Goal: Task Accomplishment & Management: Use online tool/utility

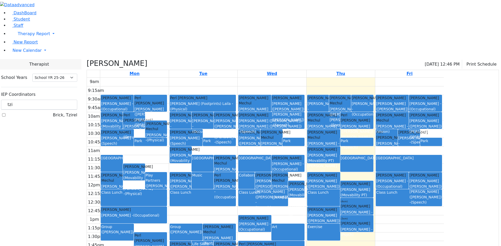
select select "212"
click at [213, 173] on div "Music" at bounding box center [202, 175] width 21 height 5
click at [213, 156] on div "ABA Center" at bounding box center [202, 164] width 21 height 16
click at [235, 167] on div "Kerner (Koller) Elisheva - (Speech)" at bounding box center [224, 177] width 21 height 21
click at [304, 161] on div "Matsri Miriam - (Occupational)" at bounding box center [288, 166] width 32 height 11
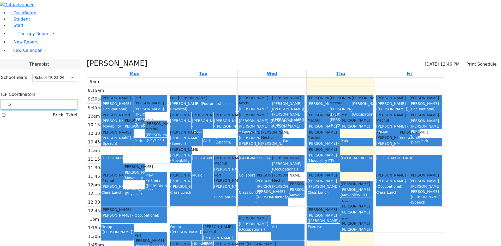
drag, startPoint x: 83, startPoint y: 46, endPoint x: 65, endPoint y: 48, distance: 18.6
click at [65, 100] on div "tzi" at bounding box center [39, 105] width 76 height 10
type input "est"
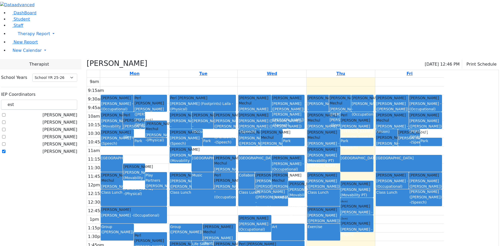
click at [66, 149] on label "[PERSON_NAME]" at bounding box center [60, 152] width 35 height 6
click at [5, 150] on input "[PERSON_NAME]" at bounding box center [3, 151] width 3 height 3
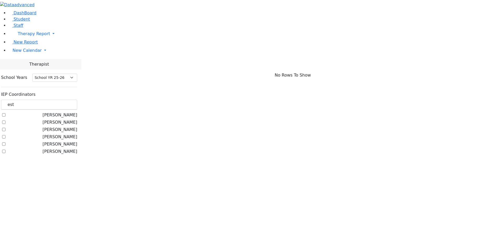
click at [65, 149] on label "[PERSON_NAME]" at bounding box center [60, 152] width 35 height 6
click at [5, 150] on input "[PERSON_NAME]" at bounding box center [3, 151] width 3 height 3
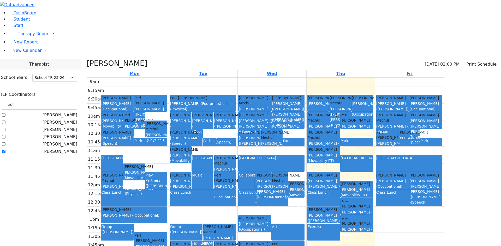
click at [66, 149] on label "[PERSON_NAME]" at bounding box center [60, 152] width 35 height 6
click at [5, 150] on input "[PERSON_NAME]" at bounding box center [3, 151] width 3 height 3
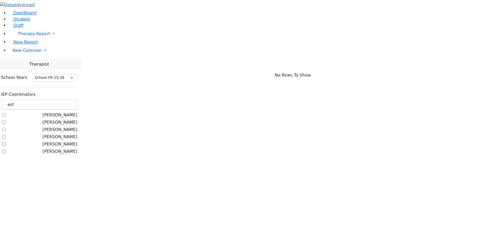
click at [66, 149] on label "[PERSON_NAME]" at bounding box center [60, 152] width 35 height 6
click at [5, 150] on input "[PERSON_NAME]" at bounding box center [3, 151] width 3 height 3
checkbox input "true"
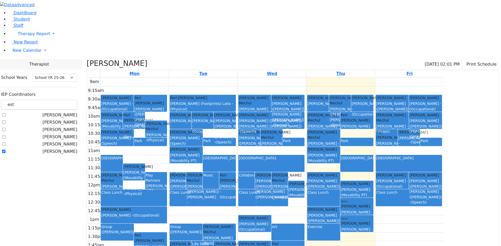
click at [185, 179] on div "Zentman (Eichorn) Elizabeth (Nechama) - (Speech)" at bounding box center [177, 195] width 15 height 32
click at [234, 118] on div "9am 9:15am 9:30am 9:45am 10am 10:15am 10:30am 10:45am 11am 11:15am 11:30am 11:4…" at bounding box center [265, 181] width 357 height 207
click at [235, 156] on div "ABA Center" at bounding box center [219, 164] width 32 height 16
click at [269, 100] on div "9am 9:15am 9:30am 9:45am 10am 10:15am 10:30am 10:45am 11am 11:15am 11:30am 11:4…" at bounding box center [265, 181] width 357 height 207
drag, startPoint x: 89, startPoint y: 49, endPoint x: 53, endPoint y: 52, distance: 36.4
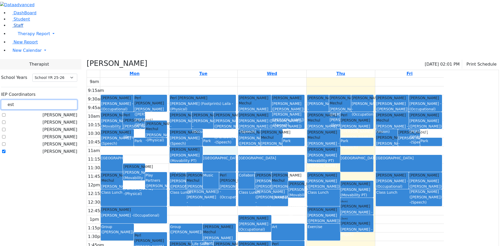
click at [53, 52] on div "DashBoard Student Staff Therapy Report Student Old Calendar Report" at bounding box center [250, 142] width 501 height 285
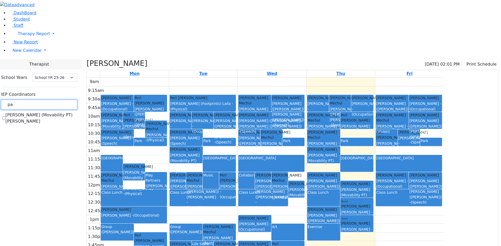
type input "pa"
click at [65, 112] on label "[PERSON_NAME] (Movability PT) [PERSON_NAME]" at bounding box center [41, 118] width 72 height 13
click at [5, 117] on input "[PERSON_NAME] (Movability PT) [PERSON_NAME]" at bounding box center [3, 118] width 3 height 3
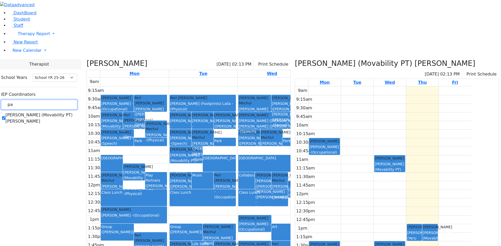
click at [77, 100] on input "pa" at bounding box center [39, 105] width 76 height 10
drag, startPoint x: 87, startPoint y: 48, endPoint x: 56, endPoint y: 48, distance: 30.2
click at [56, 48] on div "DashBoard Student Staff Therapy Report Student Old Calendar Report" at bounding box center [250, 146] width 501 height 293
click at [295, 59] on icon at bounding box center [295, 63] width 0 height 9
checkbox input "false"
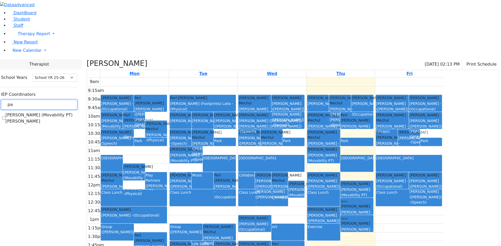
drag, startPoint x: 87, startPoint y: 48, endPoint x: 67, endPoint y: 48, distance: 20.3
click at [67, 100] on input "pa" at bounding box center [39, 105] width 76 height 10
type input "esth"
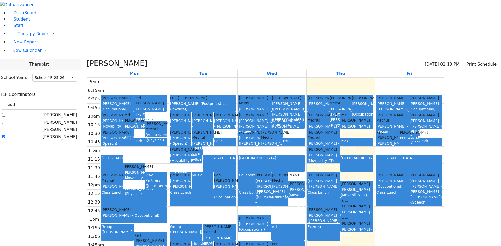
click at [67, 134] on label "[PERSON_NAME]" at bounding box center [60, 137] width 35 height 6
click at [5, 135] on input "[PERSON_NAME]" at bounding box center [3, 136] width 3 height 3
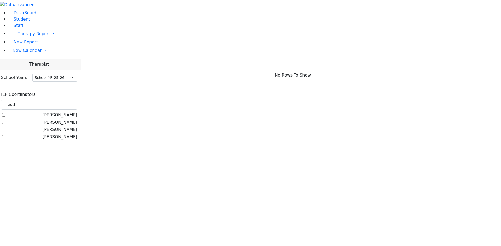
click at [65, 134] on label "[PERSON_NAME]" at bounding box center [60, 137] width 35 height 6
click at [5, 135] on input "[PERSON_NAME]" at bounding box center [3, 136] width 3 height 3
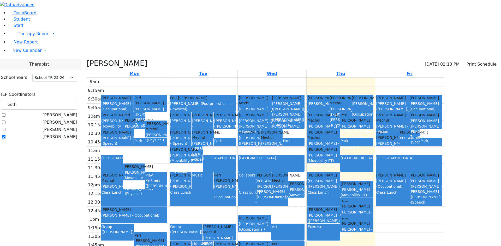
click at [64, 134] on label "[PERSON_NAME]" at bounding box center [60, 137] width 35 height 6
click at [5, 135] on input "[PERSON_NAME]" at bounding box center [3, 136] width 3 height 3
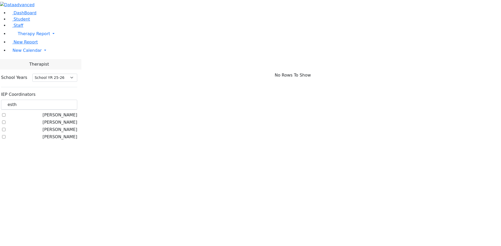
click at [67, 134] on label "[PERSON_NAME]" at bounding box center [60, 137] width 35 height 6
click at [5, 135] on input "[PERSON_NAME]" at bounding box center [3, 136] width 3 height 3
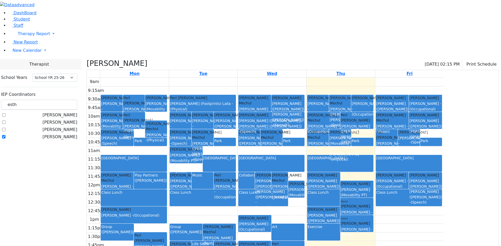
click at [67, 134] on label "[PERSON_NAME]" at bounding box center [60, 137] width 35 height 6
click at [5, 135] on input "[PERSON_NAME]" at bounding box center [3, 136] width 3 height 3
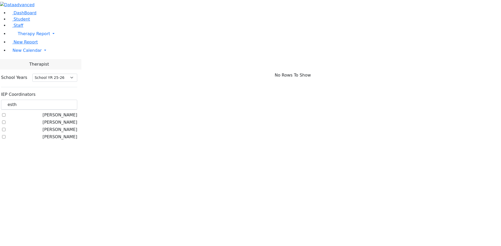
click at [65, 134] on label "[PERSON_NAME]" at bounding box center [60, 137] width 35 height 6
click at [5, 135] on input "[PERSON_NAME]" at bounding box center [3, 136] width 3 height 3
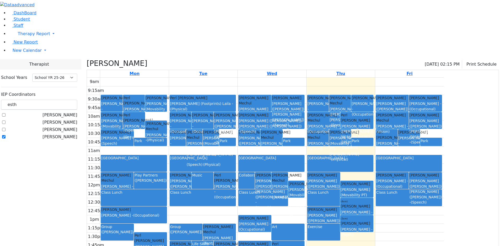
click at [133, 184] on div "Grumet Tova - (Speech)" at bounding box center [117, 189] width 32 height 11
click at [166, 178] on div "(Leiner, Chana L.)" at bounding box center [150, 180] width 32 height 5
click at [133, 184] on div "Grumet Tova - (Speech)" at bounding box center [117, 189] width 32 height 11
click at [133, 225] on div "Group (Zilber, Risa)" at bounding box center [117, 233] width 32 height 16
drag, startPoint x: 213, startPoint y: 181, endPoint x: 238, endPoint y: 181, distance: 24.3
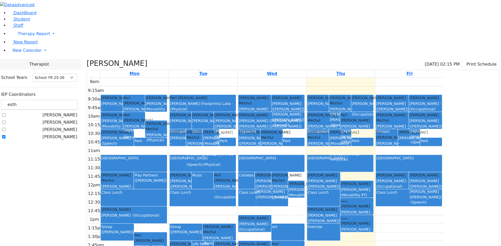
click at [166, 233] on div "Perl Aaron Krausz (Footprints) Laila - (Physical)" at bounding box center [150, 246] width 32 height 27
click at [202, 230] on div "(Renzoni, Rebecca)" at bounding box center [186, 232] width 32 height 5
click at [235, 236] on div "Krausz (Footprints) Laila - (Physical)" at bounding box center [219, 244] width 32 height 16
click at [202, 225] on div "Group (Renzoni, Rebecca)" at bounding box center [186, 233] width 32 height 16
click at [235, 236] on div "Krausz (Footprints) Laila - (Physical)" at bounding box center [219, 244] width 32 height 16
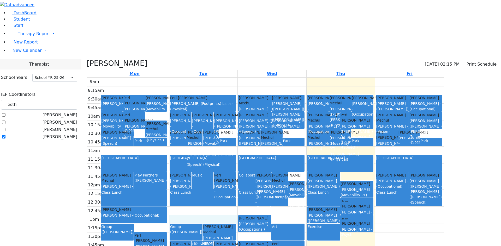
click at [276, 168] on div "9am 9:15am 9:30am 9:45am 10am 10:15am 10:30am 10:45am 11am 11:15am 11:30am 11:4…" at bounding box center [265, 181] width 357 height 207
click at [202, 230] on div "(Renzoni, Rebecca)" at bounding box center [186, 232] width 32 height 5
click at [222, 246] on span "(Physical)" at bounding box center [212, 249] width 17 height 4
click at [66, 134] on label "[PERSON_NAME]" at bounding box center [60, 137] width 35 height 6
click at [5, 135] on input "[PERSON_NAME]" at bounding box center [3, 136] width 3 height 3
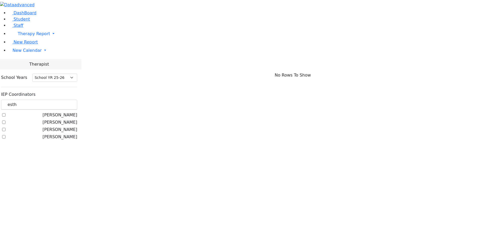
click at [63, 112] on div "Steinhardt, Esther Siegel, Esther Chavy Flegmann, Esther Golombeck Esther" at bounding box center [39, 126] width 76 height 28
click at [67, 134] on label "[PERSON_NAME]" at bounding box center [60, 137] width 35 height 6
click at [5, 135] on input "[PERSON_NAME]" at bounding box center [3, 136] width 3 height 3
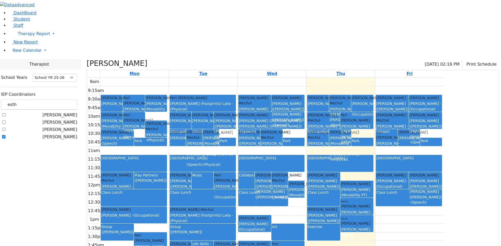
click at [133, 184] on div "Grumet Tova - (Speech)" at bounding box center [117, 189] width 32 height 11
click at [166, 173] on div "Play Partners (Leiner, Chana L.)" at bounding box center [150, 181] width 32 height 16
click at [166, 233] on div "Perl Aaron Krausz (Footprints) Laila - (Physical)" at bounding box center [150, 246] width 32 height 27
click at [66, 134] on label "[PERSON_NAME]" at bounding box center [60, 137] width 35 height 6
click at [5, 135] on input "[PERSON_NAME]" at bounding box center [3, 136] width 3 height 3
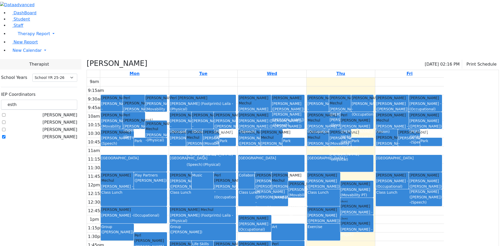
checkbox input "false"
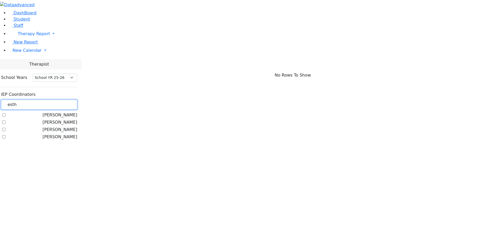
drag, startPoint x: 89, startPoint y: 43, endPoint x: 63, endPoint y: 50, distance: 26.5
click at [63, 100] on div "esth" at bounding box center [39, 105] width 76 height 10
type input "simi"
click at [66, 112] on label "[PERSON_NAME], Simi" at bounding box center [54, 115] width 46 height 6
click at [5, 113] on input "[PERSON_NAME], Simi" at bounding box center [3, 114] width 3 height 3
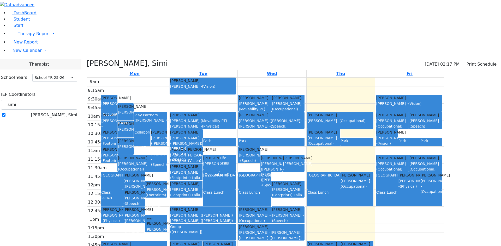
click at [167, 187] on div "Krausz (Footprints) Laila - (Physical)" at bounding box center [156, 197] width 21 height 21
click at [202, 181] on div "Markowitz Mendel Krausz (Footprints) Laila - (Physical)" at bounding box center [186, 192] width 32 height 22
click at [202, 181] on div "[PERSON_NAME]" at bounding box center [186, 183] width 32 height 5
click at [235, 173] on div "ABA Center" at bounding box center [219, 175] width 32 height 5
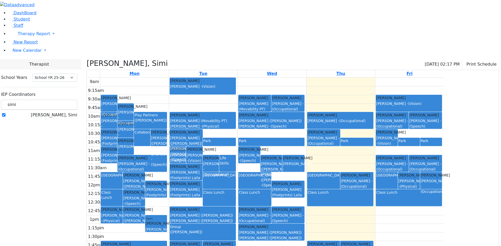
click at [117, 153] on div "Krausz (Footprints) Laila - (Physical)" at bounding box center [108, 163] width 15 height 21
click at [166, 156] on div "Fekete Simcha Kenig Shira - (Occupational)" at bounding box center [142, 164] width 49 height 16
click at [144, 179] on div "Zentman (Eichorn) Elizabeth (Nechama) - (Speech)" at bounding box center [133, 192] width 21 height 27
click at [64, 112] on label "[PERSON_NAME], Simi" at bounding box center [54, 115] width 46 height 6
click at [5, 113] on input "[PERSON_NAME], Simi" at bounding box center [3, 114] width 3 height 3
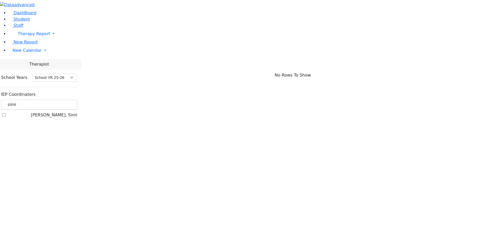
click at [65, 112] on label "[PERSON_NAME], Simi" at bounding box center [54, 115] width 46 height 6
click at [5, 113] on input "[PERSON_NAME], Simi" at bounding box center [3, 114] width 3 height 3
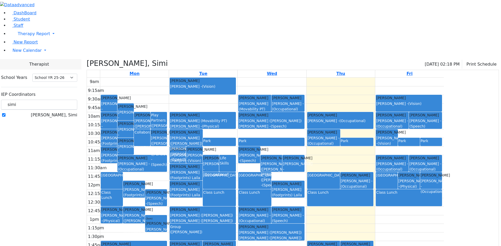
click at [304, 181] on div "Markowitz Mendel Krausz (Footprints) Laila - (Physical)" at bounding box center [288, 192] width 32 height 22
click at [367, 185] on span "(Occupational)" at bounding box center [354, 187] width 26 height 4
click at [69, 112] on label "[PERSON_NAME], Simi" at bounding box center [54, 115] width 46 height 6
click at [5, 113] on input "[PERSON_NAME], Simi" at bounding box center [3, 114] width 3 height 3
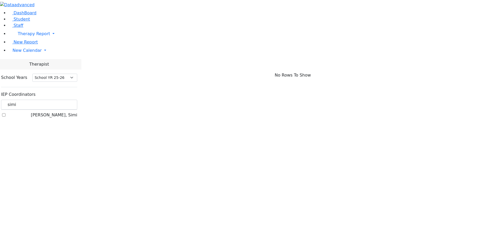
click at [68, 112] on label "[PERSON_NAME], Simi" at bounding box center [54, 115] width 46 height 6
click at [5, 113] on input "[PERSON_NAME], Simi" at bounding box center [3, 114] width 3 height 3
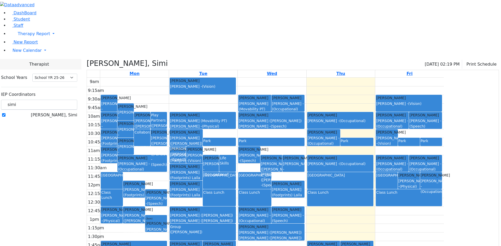
click at [133, 110] on div "Fischel Yenty - (Occupational)" at bounding box center [125, 118] width 15 height 16
click at [133, 104] on div "Markowitz Mendel Fischel Yenty - (Occupational)" at bounding box center [125, 115] width 15 height 22
drag, startPoint x: 183, startPoint y: 66, endPoint x: 181, endPoint y: 72, distance: 6.1
click at [167, 78] on div "Cik Yitzchok Brown Darlene - (Occupational) Markowitz Mendel Fischel Yenty - (O…" at bounding box center [134, 78] width 66 height 0
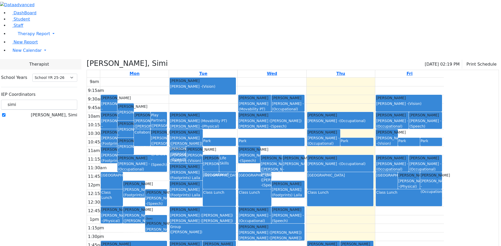
click at [133, 104] on div "[PERSON_NAME]" at bounding box center [125, 106] width 15 height 5
click at [66, 112] on label "[PERSON_NAME], Simi" at bounding box center [54, 115] width 46 height 6
click at [5, 113] on input "[PERSON_NAME], Simi" at bounding box center [3, 114] width 3 height 3
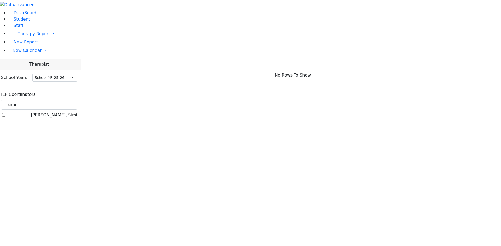
click at [63, 112] on div "[PERSON_NAME], Simi" at bounding box center [39, 115] width 76 height 6
click at [64, 112] on label "[PERSON_NAME], Simi" at bounding box center [54, 115] width 46 height 6
click at [5, 113] on input "[PERSON_NAME], Simi" at bounding box center [3, 114] width 3 height 3
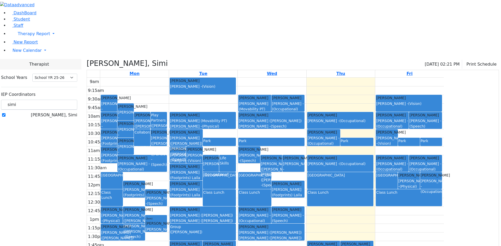
click at [235, 225] on div "Group (Brown, Darlene)" at bounding box center [202, 233] width 65 height 16
drag, startPoint x: 81, startPoint y: 52, endPoint x: 80, endPoint y: 49, distance: 3.1
click at [77, 89] on div "IEP Coordinators simi Neuman, Simi" at bounding box center [39, 104] width 76 height 30
click at [77, 100] on input "simi" at bounding box center [39, 105] width 76 height 10
click at [67, 112] on label "[PERSON_NAME], Simi" at bounding box center [54, 115] width 46 height 6
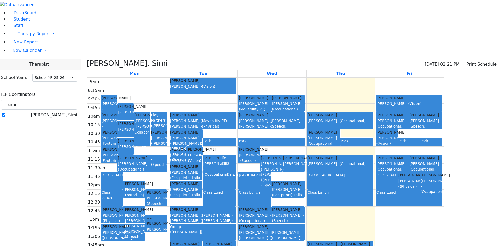
click at [5, 113] on input "[PERSON_NAME], Simi" at bounding box center [3, 114] width 3 height 3
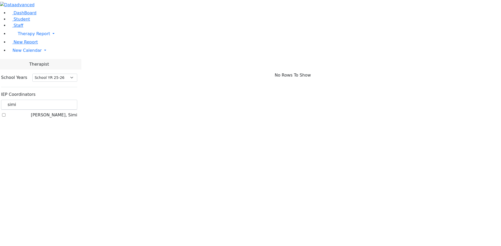
click at [65, 112] on label "[PERSON_NAME], Simi" at bounding box center [54, 115] width 46 height 6
click at [5, 113] on input "[PERSON_NAME], Simi" at bounding box center [3, 114] width 3 height 3
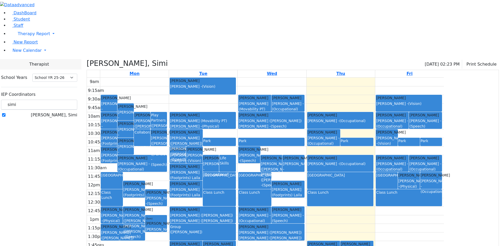
click at [304, 225] on div "Fekete Simcha Zentman (Eichorn) Elizabeth (Nechama) - (Speech)" at bounding box center [271, 236] width 65 height 22
click at [202, 170] on div "Krausz (Footprints) Laila - (Physical)" at bounding box center [186, 178] width 32 height 16
click at [202, 187] on div "Krausz (Footprints) Laila - (Physical)" at bounding box center [186, 195] width 32 height 16
click at [189, 181] on span "(Physical)" at bounding box center [179, 183] width 17 height 4
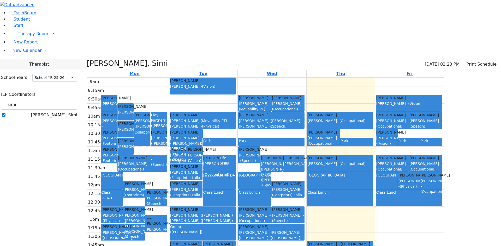
click at [189, 198] on span "(Physical)" at bounding box center [179, 200] width 17 height 4
click at [65, 112] on label "[PERSON_NAME], Simi" at bounding box center [54, 115] width 46 height 6
click at [5, 113] on input "[PERSON_NAME], Simi" at bounding box center [3, 114] width 3 height 3
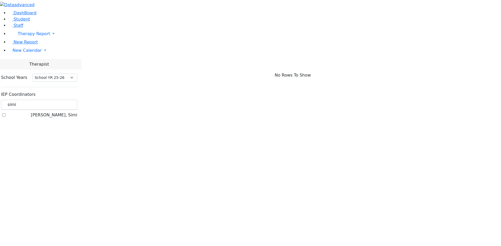
click at [65, 112] on label "[PERSON_NAME], Simi" at bounding box center [54, 115] width 46 height 6
click at [5, 113] on input "[PERSON_NAME], Simi" at bounding box center [3, 114] width 3 height 3
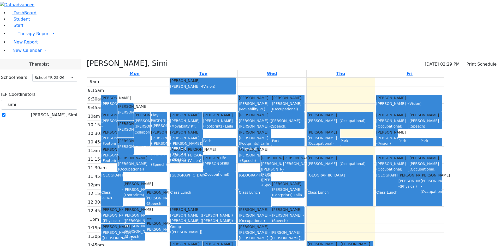
click at [64, 112] on label "[PERSON_NAME], Simi" at bounding box center [54, 115] width 46 height 6
click at [5, 113] on input "[PERSON_NAME], Simi" at bounding box center [3, 114] width 3 height 3
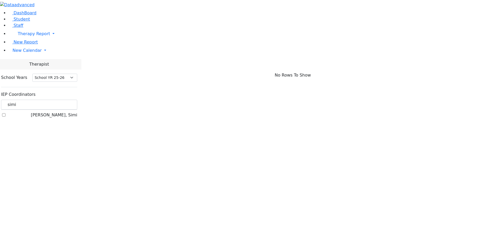
click at [65, 112] on label "[PERSON_NAME], Simi" at bounding box center [54, 115] width 46 height 6
click at [5, 113] on input "[PERSON_NAME], Simi" at bounding box center [3, 114] width 3 height 3
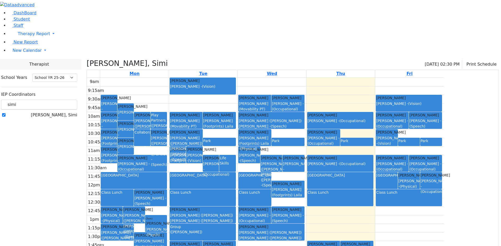
click at [304, 187] on div "Krausz (Footprints) Laila - (Physical)" at bounding box center [288, 195] width 32 height 16
click at [63, 112] on div "[PERSON_NAME], Simi" at bounding box center [39, 115] width 76 height 6
click at [64, 112] on label "[PERSON_NAME], Simi" at bounding box center [54, 115] width 46 height 6
click at [5, 113] on input "[PERSON_NAME], Simi" at bounding box center [3, 114] width 3 height 3
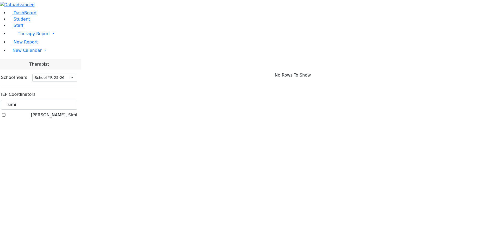
click at [64, 112] on label "[PERSON_NAME], Simi" at bounding box center [54, 115] width 46 height 6
click at [5, 113] on input "[PERSON_NAME], Simi" at bounding box center [3, 114] width 3 height 3
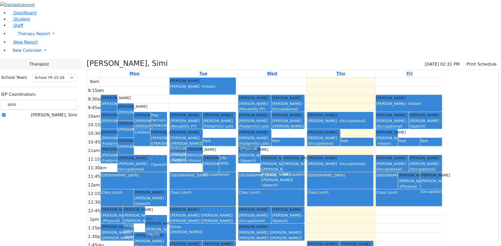
drag, startPoint x: 463, startPoint y: 132, endPoint x: 467, endPoint y: 133, distance: 4.1
click at [417, 185] on span "(Physical)" at bounding box center [408, 187] width 17 height 4
click at [446, 190] on span "(Occupational)" at bounding box center [433, 192] width 26 height 4
click at [64, 112] on label "[PERSON_NAME], Simi" at bounding box center [54, 115] width 46 height 6
click at [5, 113] on input "[PERSON_NAME], Simi" at bounding box center [3, 114] width 3 height 3
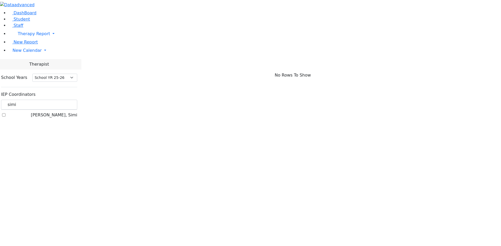
click at [64, 112] on label "[PERSON_NAME], Simi" at bounding box center [54, 115] width 46 height 6
click at [5, 113] on input "[PERSON_NAME], Simi" at bounding box center [3, 114] width 3 height 3
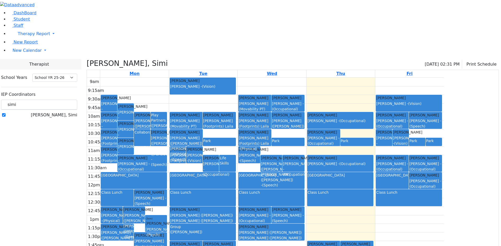
click at [68, 112] on label "[PERSON_NAME], Simi" at bounding box center [54, 115] width 46 height 6
click at [5, 113] on input "[PERSON_NAME], Simi" at bounding box center [3, 114] width 3 height 3
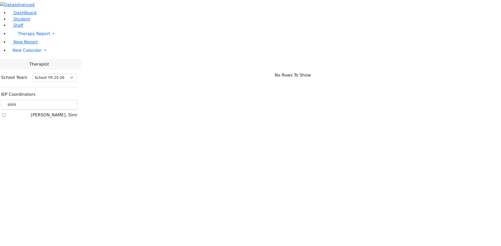
click at [65, 112] on label "[PERSON_NAME], Simi" at bounding box center [54, 115] width 46 height 6
click at [5, 113] on input "[PERSON_NAME], Simi" at bounding box center [3, 114] width 3 height 3
checkbox input "true"
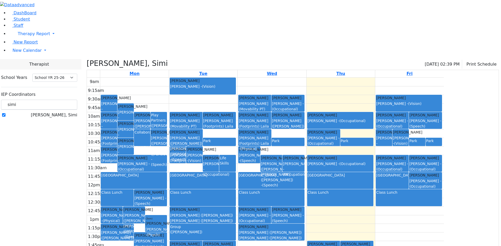
click at [441, 179] on div "Brown Darlene - (Occupational)" at bounding box center [425, 184] width 32 height 11
click at [441, 190] on div "Class Lunch" at bounding box center [408, 198] width 65 height 16
drag, startPoint x: 476, startPoint y: 134, endPoint x: 472, endPoint y: 136, distance: 5.1
click at [441, 173] on div "Markowitz Mendel Brown Darlene - (Occupational)" at bounding box center [425, 181] width 32 height 16
click at [235, 173] on div "ABA Center" at bounding box center [202, 181] width 65 height 16
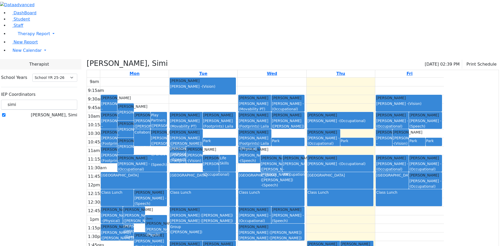
click at [304, 190] on div "Class Lunch" at bounding box center [271, 198] width 65 height 16
click at [304, 173] on div "ABA Center" at bounding box center [271, 181] width 65 height 16
click at [373, 190] on div "Class Lunch" at bounding box center [339, 198] width 65 height 16
click at [408, 173] on div "ABA Center" at bounding box center [392, 181] width 32 height 16
click at [166, 173] on div "ABA Center" at bounding box center [133, 181] width 65 height 16
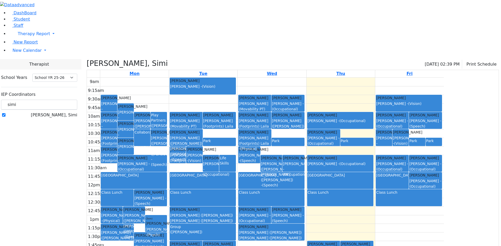
click at [235, 173] on div "ABA Center" at bounding box center [202, 175] width 65 height 5
click at [237, 117] on div "9am 9:15am 9:30am 9:45am 10am 10:15am 10:30am 10:45am 11am 11:15am 11:30am 11:4…" at bounding box center [265, 181] width 357 height 207
click at [258, 78] on div "9am 9:15am 9:30am 9:45am 10am 10:15am 10:30am 10:45am 11am 11:15am 11:30am 11:4…" at bounding box center [265, 181] width 357 height 207
click at [315, 78] on div "9am 9:15am 9:30am 9:45am 10am 10:15am 10:30am 10:45am 11am 11:15am 11:30am 11:4…" at bounding box center [265, 181] width 357 height 207
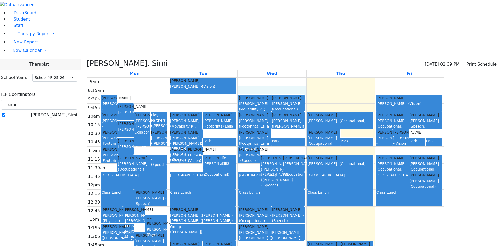
click at [309, 78] on div "9am 9:15am 9:30am 9:45am 10am 10:15am 10:30am 10:45am 11am 11:15am 11:30am 11:4…" at bounding box center [265, 181] width 357 height 207
click at [243, 113] on div "9am 9:15am 9:30am 9:45am 10am 10:15am 10:30am 10:45am 11am 11:15am 11:30am 11:4…" at bounding box center [265, 181] width 357 height 207
click at [193, 78] on div "9am 9:15am 9:30am 9:45am 10am 10:15am 10:30am 10:45am 11am 11:15am 11:30am 11:4…" at bounding box center [265, 181] width 357 height 207
click at [195, 78] on div "9am 9:15am 9:30am 9:45am 10am 10:15am 10:30am 10:45am 11am 11:15am 11:30am 11:4…" at bounding box center [265, 181] width 357 height 207
click at [194, 78] on div "9am 9:15am 9:30am 9:45am 10am 10:15am 10:30am 10:45am 11am 11:15am 11:30am 11:4…" at bounding box center [265, 181] width 357 height 207
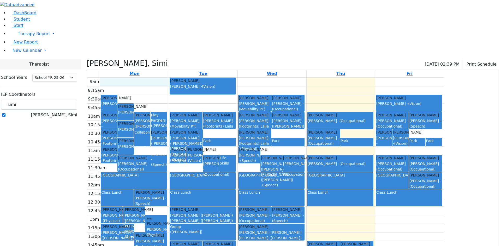
click at [194, 78] on div "9am 9:15am 9:30am 9:45am 10am 10:15am 10:30am 10:45am 11am 11:15am 11:30am 11:4…" at bounding box center [265, 181] width 357 height 207
click at [396, 78] on div "9am 9:15am 9:30am 9:45am 10am 10:15am 10:30am 10:45am 11am 11:15am 11:30am 11:4…" at bounding box center [265, 181] width 357 height 207
click at [394, 78] on div "9am 9:15am 9:30am 9:45am 10am 10:15am 10:30am 10:45am 11am 11:15am 11:30am 11:4…" at bounding box center [265, 181] width 357 height 207
click at [400, 78] on div "9am 9:15am 9:30am 9:45am 10am 10:15am 10:30am 10:45am 11am 11:15am 11:30am 11:4…" at bounding box center [265, 181] width 357 height 207
click at [401, 78] on div "9am 9:15am 9:30am 9:45am 10am 10:15am 10:30am 10:45am 11am 11:15am 11:30am 11:4…" at bounding box center [265, 181] width 357 height 207
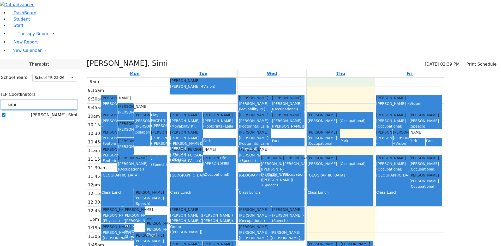
drag, startPoint x: 90, startPoint y: 48, endPoint x: 65, endPoint y: 48, distance: 24.3
click at [65, 100] on div "simi" at bounding box center [39, 105] width 76 height 10
type input "bracha"
click at [74, 112] on label "[PERSON_NAME]" at bounding box center [60, 115] width 35 height 6
click at [5, 113] on input "[PERSON_NAME]" at bounding box center [3, 114] width 3 height 3
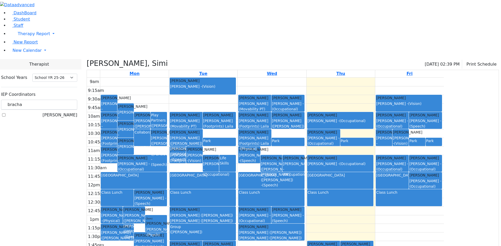
checkbox input "true"
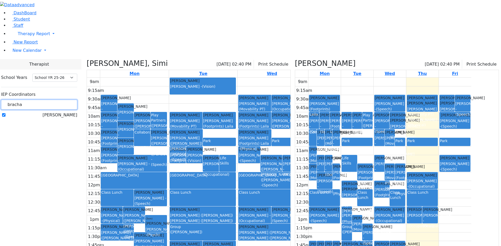
drag, startPoint x: 90, startPoint y: 46, endPoint x: 64, endPoint y: 47, distance: 26.1
click at [64, 100] on div "bracha" at bounding box center [39, 105] width 76 height 10
type input "simi"
click at [68, 112] on label "[PERSON_NAME], Simi" at bounding box center [54, 115] width 46 height 6
click at [5, 113] on input "[PERSON_NAME], Simi" at bounding box center [3, 114] width 3 height 3
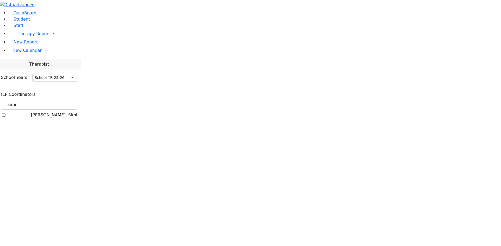
click at [66, 0] on div at bounding box center [250, 0] width 501 height 0
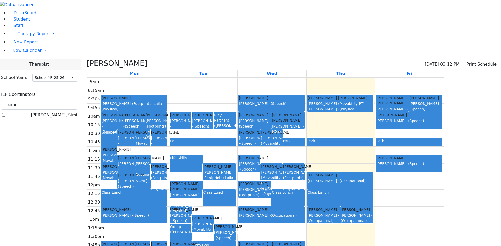
click at [66, 112] on label "[PERSON_NAME], Simi" at bounding box center [54, 115] width 46 height 6
click at [5, 113] on input "[PERSON_NAME], Simi" at bounding box center [3, 114] width 3 height 3
checkbox input "true"
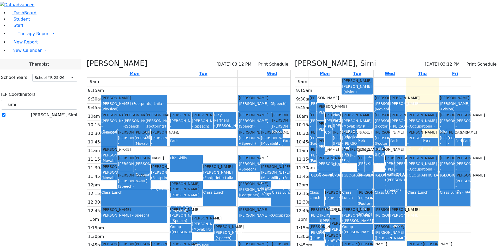
click at [339, 196] on div "Grumet Tova - (Speech)" at bounding box center [332, 204] width 14 height 16
click at [372, 196] on div "Krausz (Footprints) Laila - (Physical)" at bounding box center [365, 206] width 14 height 21
click at [372, 230] on div "(Brown, Darlene)" at bounding box center [357, 232] width 30 height 5
click at [437, 177] on div "9am 9:15am 9:30am 9:45am 10am 10:15am 10:30am 10:45am 11am 11:15am 11:30am 11:4…" at bounding box center [383, 181] width 176 height 207
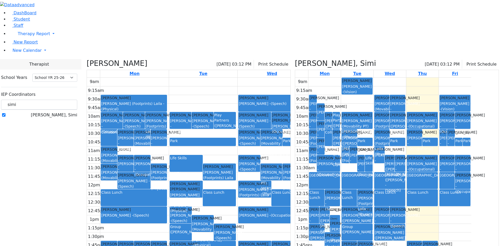
click at [352, 177] on div "9am 9:15am 9:30am 9:45am 10am 10:15am 10:30am 10:45am 11am 11:15am 11:30am 11:4…" at bounding box center [383, 181] width 176 height 207
click at [413, 196] on div "9am 9:15am 9:30am 9:45am 10am 10:15am 10:30am 10:45am 11am 11:15am 11:30am 11:4…" at bounding box center [383, 181] width 176 height 207
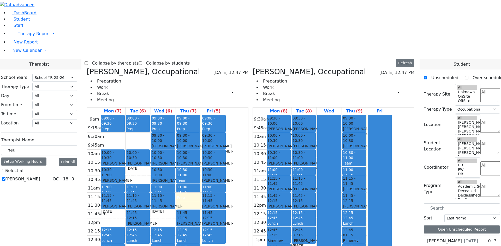
select select "212"
select select "1"
drag, startPoint x: 216, startPoint y: 121, endPoint x: 215, endPoint y: 136, distance: 15.2
click at [176, 136] on div "09:00 - 09:30 Prep 09:30 - 10:00 [PERSON_NAME] - [DATE] [PERSON_NAME] 10:00 - 1…" at bounding box center [163, 218] width 25 height 207
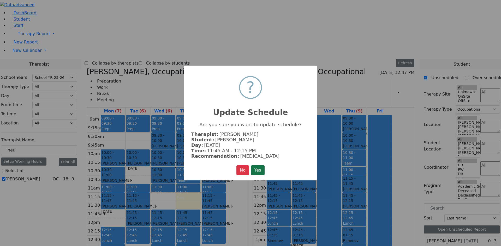
click at [257, 166] on button "Yes" at bounding box center [258, 171] width 14 height 10
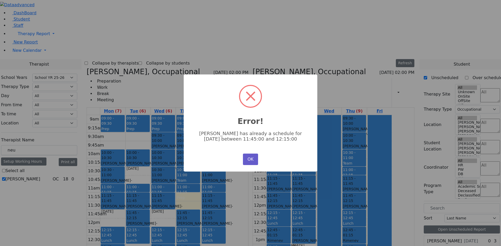
click at [246, 157] on button "OK" at bounding box center [250, 159] width 15 height 11
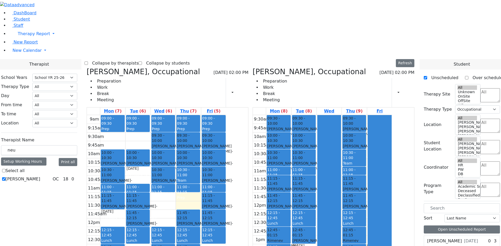
drag, startPoint x: 217, startPoint y: 119, endPoint x: 217, endPoint y: 207, distance: 87.6
click at [176, 202] on div "09:00 - 09:30 Prep 09:30 - 10:00 [PERSON_NAME] - [DATE] [PERSON_NAME] 10:00 - 1…" at bounding box center [163, 218] width 25 height 207
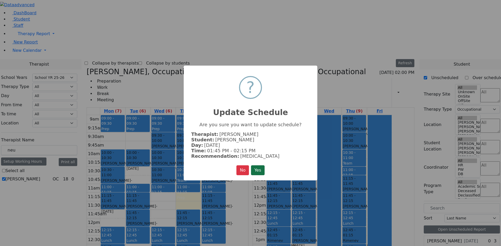
click at [259, 170] on button "Yes" at bounding box center [258, 171] width 14 height 10
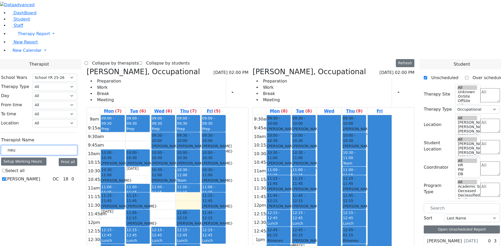
drag, startPoint x: 84, startPoint y: 92, endPoint x: 50, endPoint y: 94, distance: 34.2
type input "kol"
click at [47, 176] on label "[PERSON_NAME] ([PERSON_NAME]) [PERSON_NAME]" at bounding box center [26, 185] width 42 height 19
click at [5, 184] on input "[PERSON_NAME] ([PERSON_NAME]) [PERSON_NAME]" at bounding box center [3, 185] width 3 height 3
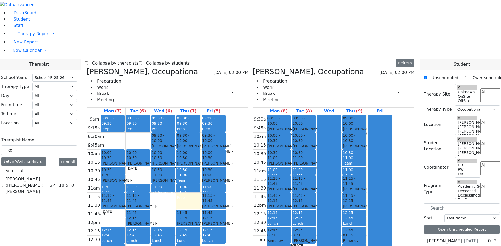
checkbox input "true"
select select "3"
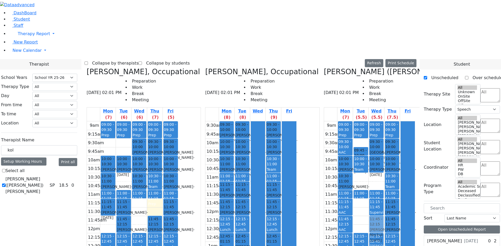
drag, startPoint x: 364, startPoint y: 117, endPoint x: 378, endPoint y: 131, distance: 20.5
click at [378, 131] on tr "09:00 - 09:30 Prep 09:30 - 10:00 AAC 10:00 - 10:30 [PERSON_NAME] - [DATE] [PERS…" at bounding box center [369, 225] width 91 height 207
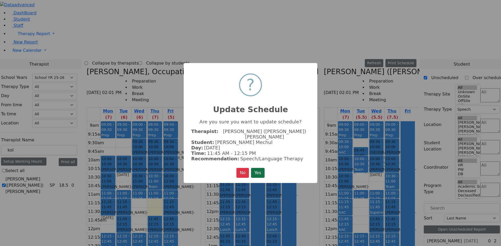
click at [263, 168] on button "Yes" at bounding box center [258, 173] width 14 height 10
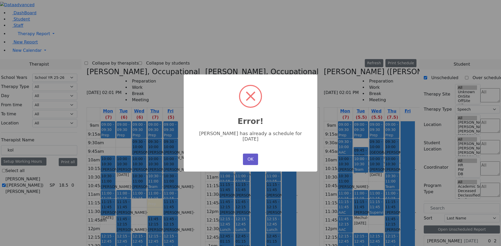
click at [253, 159] on button "OK" at bounding box center [250, 159] width 15 height 11
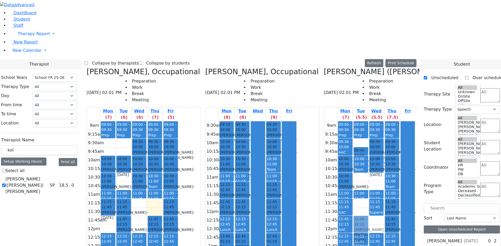
drag, startPoint x: 365, startPoint y: 115, endPoint x: 363, endPoint y: 135, distance: 20.2
click at [363, 135] on div "09:00 - 09:30 Prep 09:45 - 10:00 [PERSON_NAME] [PERSON_NAME] - [DATE] [PERSON_N…" at bounding box center [360, 225] width 15 height 207
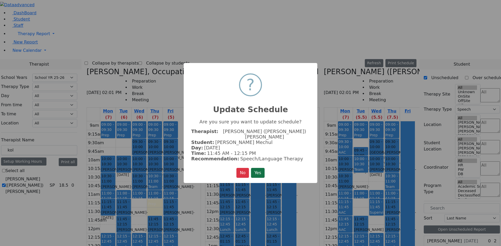
click at [260, 168] on button "Yes" at bounding box center [258, 173] width 14 height 10
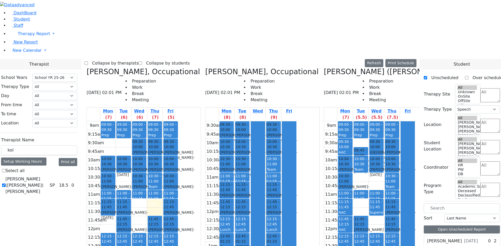
click at [364, 227] on div "[PERSON_NAME] Mechul - [DATE]" at bounding box center [360, 235] width 13 height 16
drag, startPoint x: 366, startPoint y: 137, endPoint x: 366, endPoint y: 96, distance: 40.2
click at [366, 122] on div "09:00 - 09:30 Prep 09:45 - 10:00 [PERSON_NAME] [PERSON_NAME] - [DATE] [PERSON_N…" at bounding box center [360, 225] width 15 height 207
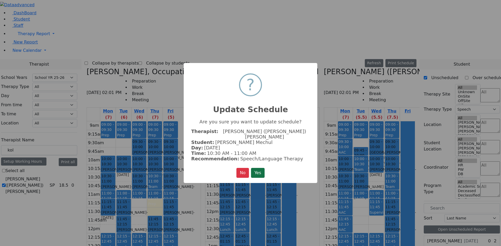
click at [264, 168] on button "Yes" at bounding box center [258, 173] width 14 height 10
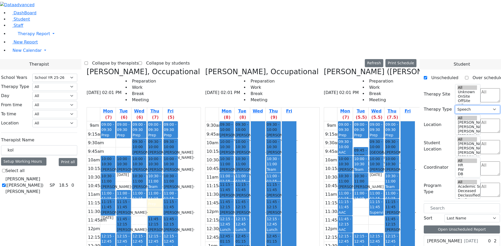
click at [473, 106] on select "All Psych Hearing Vision Speech Physical Occupational" at bounding box center [477, 110] width 45 height 8
click at [480, 88] on textarea "Search" at bounding box center [490, 95] width 20 height 14
type textarea "ki"
click at [475, 39] on li "Kindergarten PS" at bounding box center [482, 36] width 35 height 6
select select "51"
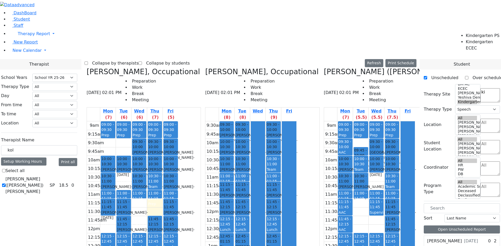
scroll to position [136, 0]
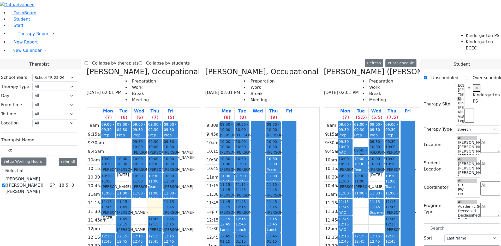
click at [205, 68] on icon at bounding box center [205, 72] width 0 height 9
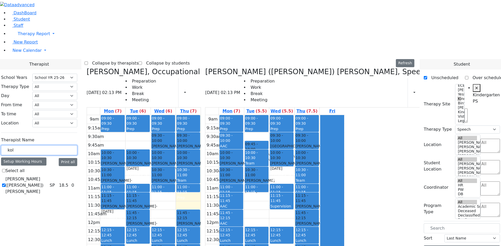
drag, startPoint x: 78, startPoint y: 93, endPoint x: 56, endPoint y: 92, distance: 21.7
click at [56, 92] on div "DashBoard Student Staff Therapy Report Student Old Calendar Report" at bounding box center [250, 171] width 501 height 343
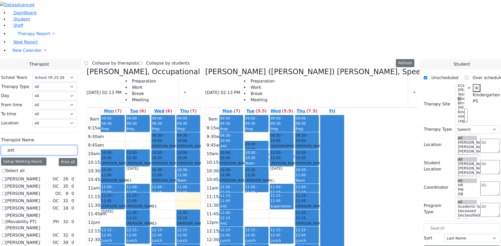
type input "pat"
click at [51, 213] on label "[PERSON_NAME] (Movability PT) [PERSON_NAME]" at bounding box center [28, 222] width 46 height 19
click at [5, 220] on input "[PERSON_NAME] (Movability PT) [PERSON_NAME]" at bounding box center [3, 221] width 3 height 3
checkbox input "true"
select select
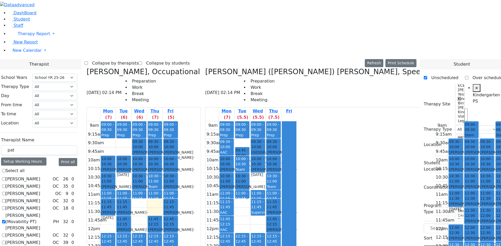
drag, startPoint x: 350, startPoint y: 125, endPoint x: 352, endPoint y: 107, distance: 17.5
click at [448, 122] on div "09:30 - 10:00 [PERSON_NAME] - [DATE] [PERSON_NAME] 10:00 - 10:30 [PERSON_NAME] …" at bounding box center [455, 225] width 15 height 207
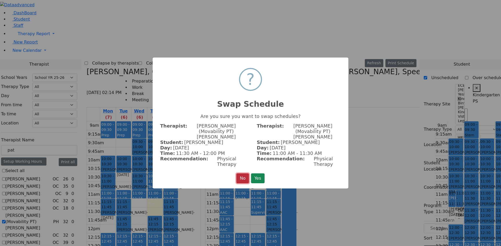
click at [238, 174] on button "No" at bounding box center [242, 179] width 13 height 10
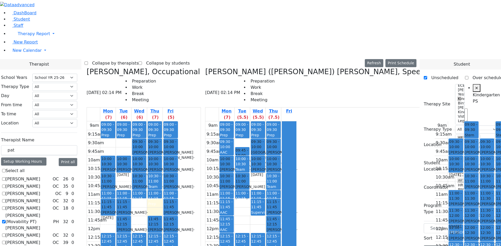
drag, startPoint x: 350, startPoint y: 87, endPoint x: 350, endPoint y: 121, distance: 33.6
click at [448, 122] on div "09:30 - 10:00 [PERSON_NAME] - [DATE] [PERSON_NAME] 10:00 - 10:30 [PERSON_NAME] …" at bounding box center [455, 225] width 15 height 207
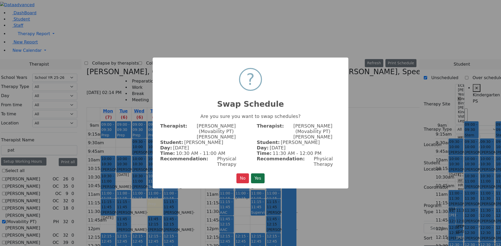
click at [255, 174] on button "Yes" at bounding box center [258, 179] width 14 height 10
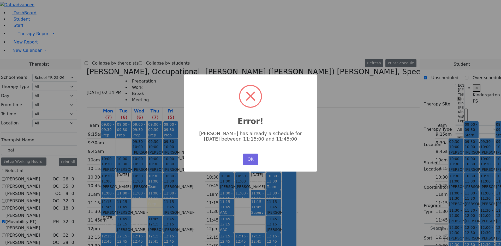
click at [251, 153] on div "OK No Cancel" at bounding box center [250, 160] width 18 height 14
click at [251, 158] on button "OK" at bounding box center [250, 159] width 15 height 11
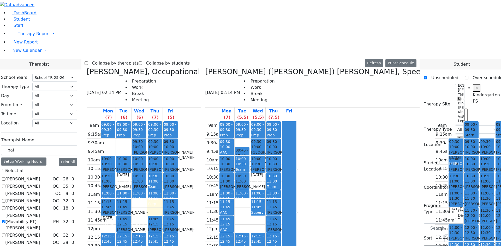
drag, startPoint x: 348, startPoint y: 125, endPoint x: 348, endPoint y: 53, distance: 72.0
click at [448, 122] on div "09:30 - 10:00 [PERSON_NAME] - [DATE] [PERSON_NAME] 10:00 - 10:30 [PERSON_NAME] …" at bounding box center [455, 225] width 15 height 207
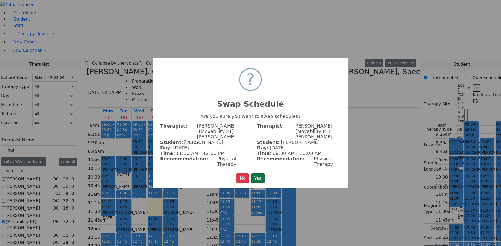
click at [256, 174] on button "Yes" at bounding box center [258, 179] width 14 height 10
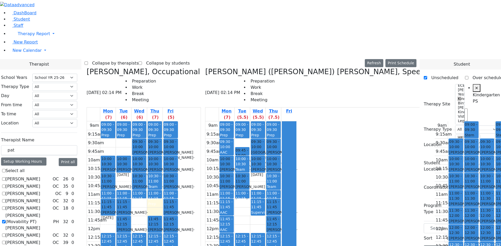
click at [449, 219] on div "[PERSON_NAME] - [DATE]" at bounding box center [455, 224] width 13 height 11
click at [480, 225] on span "12:00 - 12:30" at bounding box center [486, 230] width 13 height 11
click at [434, 213] on div "9am 9:15am 9:30am 9:45am 10am 10:15am 10:30am 10:45am 11am 11:15am 11:30am 11:4…" at bounding box center [479, 225] width 91 height 207
click at [496, 202] on div "[PERSON_NAME] - [DATE]" at bounding box center [502, 207] width 13 height 11
drag, startPoint x: 394, startPoint y: 109, endPoint x: 394, endPoint y: 93, distance: 16.2
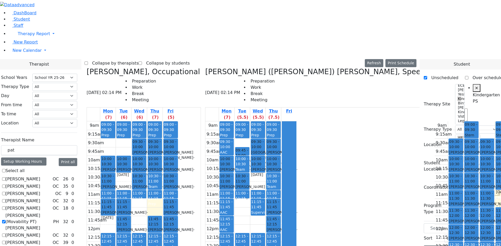
click at [495, 122] on div "09:00 - 09:30 Stern Shmily - [DATE] [PERSON_NAME] ([PERSON_NAME]) [PERSON_NAME]…" at bounding box center [502, 225] width 15 height 207
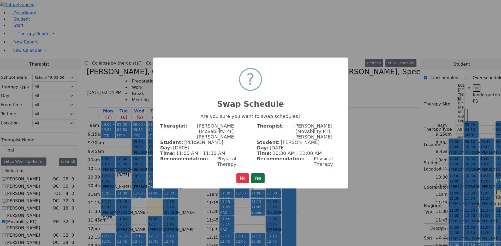
click at [261, 174] on button "Yes" at bounding box center [258, 179] width 14 height 10
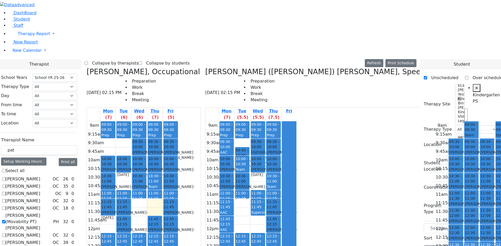
click at [496, 202] on span "- [DATE]" at bounding box center [511, 206] width 31 height 9
click at [496, 184] on div "[PERSON_NAME] - [DATE]" at bounding box center [502, 189] width 13 height 11
click at [464, 202] on div "[PERSON_NAME] - [DATE]" at bounding box center [470, 207] width 13 height 11
drag, startPoint x: 364, startPoint y: 110, endPoint x: 361, endPoint y: 90, distance: 20.5
click at [463, 122] on div "09:00 - 09:30 Stern Shmily - [DATE] [PERSON_NAME] ([PERSON_NAME]) [PERSON_NAME]…" at bounding box center [470, 225] width 15 height 207
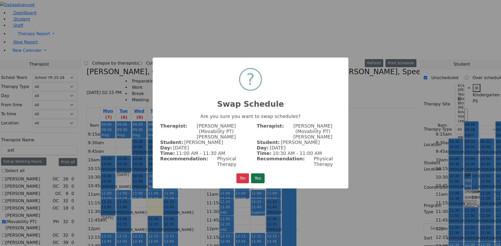
click at [261, 174] on button "Yes" at bounding box center [258, 179] width 14 height 10
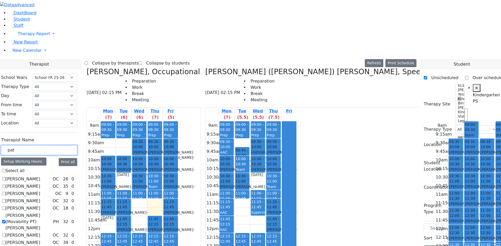
drag, startPoint x: 79, startPoint y: 89, endPoint x: 54, endPoint y: 88, distance: 24.5
click at [54, 88] on div "DashBoard Student Staff Therapy Report Student Old Calendar Report" at bounding box center [250, 204] width 501 height 408
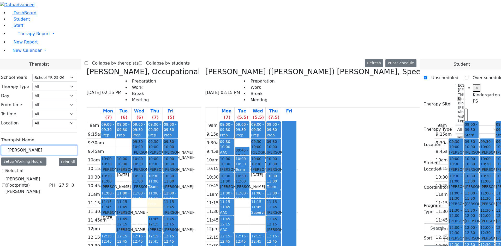
type input "[PERSON_NAME]"
click at [47, 176] on label "[PERSON_NAME] (Footprints) [PERSON_NAME]" at bounding box center [25, 185] width 41 height 19
click at [5, 184] on input "[PERSON_NAME] (Footprints) [PERSON_NAME]" at bounding box center [3, 185] width 3 height 3
checkbox input "true"
select select "2"
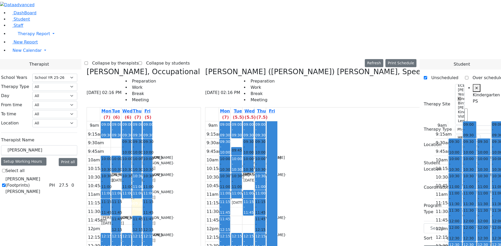
scroll to position [0, 30]
drag, startPoint x: 380, startPoint y: 187, endPoint x: 380, endPoint y: 172, distance: 15.4
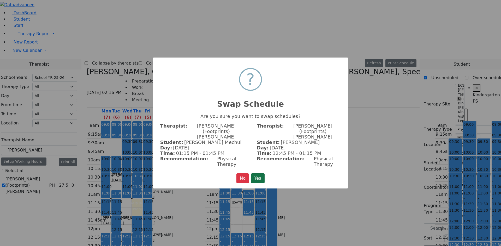
click at [257, 174] on button "Yes" at bounding box center [258, 179] width 14 height 10
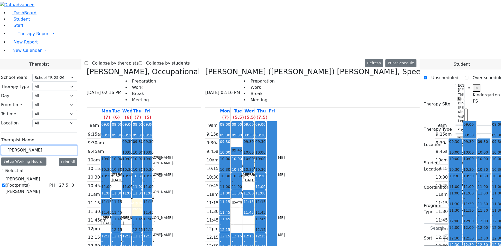
drag, startPoint x: 103, startPoint y: 92, endPoint x: 48, endPoint y: 101, distance: 55.6
click at [48, 101] on div "DashBoard Student Staff Therapy Report Student Old Calendar Report" at bounding box center [250, 174] width 501 height 349
type input "[PERSON_NAME]"
click at [52, 176] on label "[PERSON_NAME] ([PERSON_NAME]) [PERSON_NAME] ([PERSON_NAME])" at bounding box center [28, 188] width 46 height 25
click at [5, 187] on input "[PERSON_NAME] ([PERSON_NAME]) [PERSON_NAME] ([PERSON_NAME])" at bounding box center [3, 188] width 3 height 3
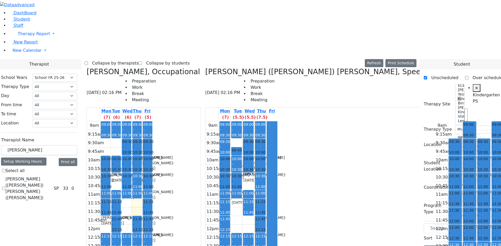
checkbox input "true"
select select "3"
click at [434, 68] on icon at bounding box center [434, 72] width 0 height 9
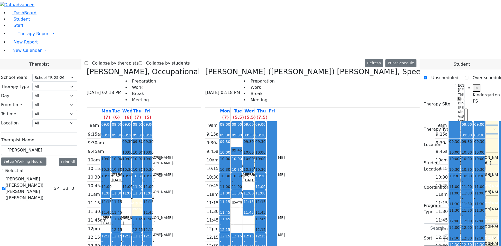
click at [469, 126] on select "All Psych Hearing Vision Speech Physical Occupational" at bounding box center [477, 130] width 45 height 8
click at [457, 126] on select "All Psych Hearing Vision Speech Physical Occupational" at bounding box center [477, 130] width 45 height 8
drag, startPoint x: 333, startPoint y: 131, endPoint x: 341, endPoint y: 68, distance: 63.7
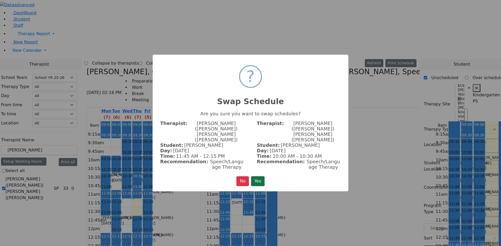
click at [263, 177] on button "Yes" at bounding box center [258, 182] width 14 height 10
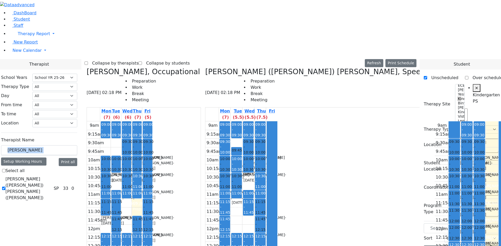
drag, startPoint x: 92, startPoint y: 84, endPoint x: 64, endPoint y: 88, distance: 29.0
click at [64, 135] on div "Therapist Name [PERSON_NAME] Setup Working Hours Print all Select all [PERSON_N…" at bounding box center [39, 168] width 76 height 67
click at [434, 68] on icon at bounding box center [434, 72] width 0 height 9
select select "3"
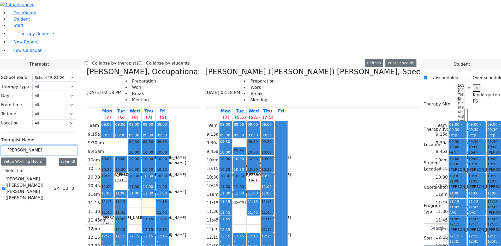
drag, startPoint x: 78, startPoint y: 89, endPoint x: 63, endPoint y: 92, distance: 15.8
click at [63, 146] on div "[PERSON_NAME]" at bounding box center [39, 151] width 76 height 10
type input "shira"
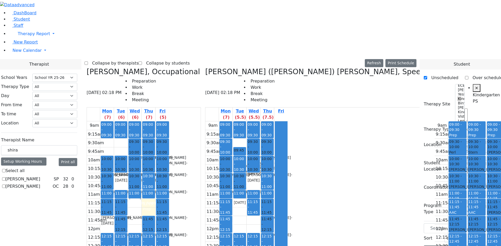
click at [40, 184] on label "[PERSON_NAME]" at bounding box center [22, 187] width 35 height 6
click at [5, 185] on input "[PERSON_NAME]" at bounding box center [3, 186] width 3 height 3
checkbox input "true"
select select "1"
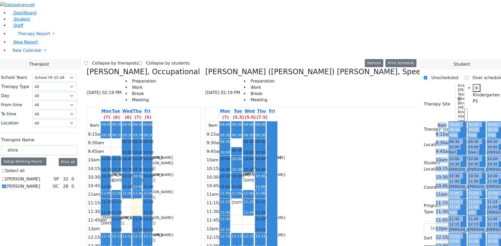
drag, startPoint x: 304, startPoint y: 244, endPoint x: 405, endPoint y: 252, distance: 101.2
click at [405, 246] on html "Printing Please wait. Remaining time 10 seconds. Print Schedule Options Show Bi…" at bounding box center [250, 174] width 501 height 349
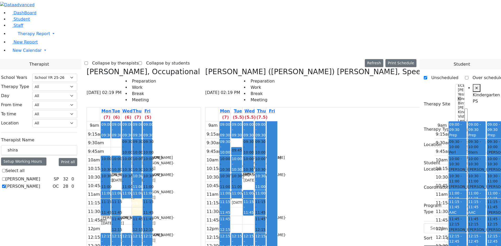
click at [434, 230] on div "9am 9:15am 9:30am 9:45am 10am 10:15am 10:30am 10:45am 11am 11:15am 11:30am 11:4…" at bounding box center [488, 225] width 109 height 207
click at [349, 59] on div "Collapse by therapists Collapse by students Refresh Setup Working Hours Print S…" at bounding box center [250, 63] width 332 height 8
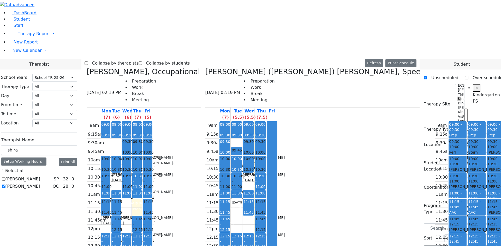
drag, startPoint x: 403, startPoint y: 138, endPoint x: 404, endPoint y: 136, distance: 2.7
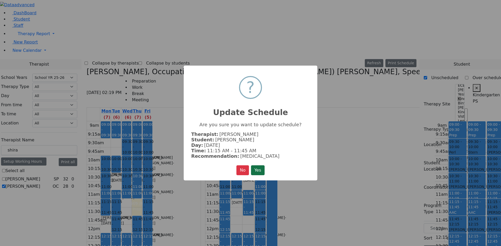
click at [263, 168] on button "Yes" at bounding box center [258, 171] width 14 height 10
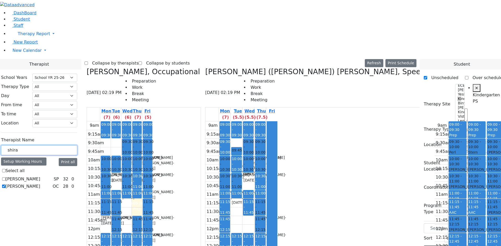
drag, startPoint x: 96, startPoint y: 89, endPoint x: 65, endPoint y: 95, distance: 31.6
click at [65, 146] on div "shira" at bounding box center [39, 151] width 76 height 10
select select
checkbox input "false"
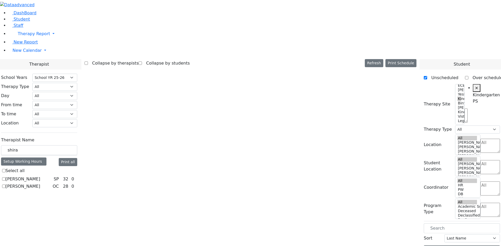
scroll to position [0, 0]
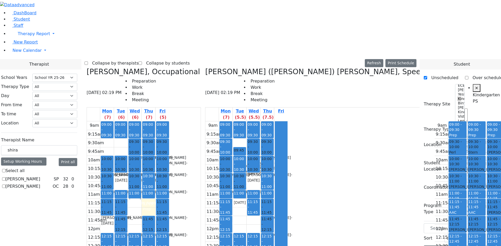
click at [434, 68] on icon at bounding box center [434, 72] width 0 height 9
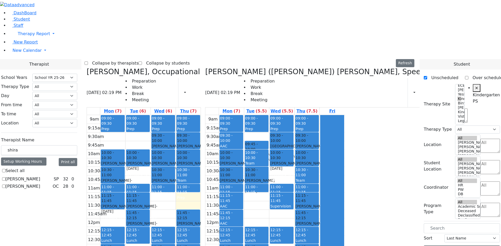
click at [205, 68] on icon at bounding box center [205, 72] width 0 height 9
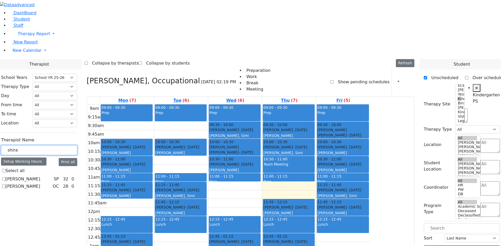
drag, startPoint x: 102, startPoint y: 86, endPoint x: 68, endPoint y: 89, distance: 34.0
click at [68, 146] on input "shira" at bounding box center [39, 151] width 76 height 10
type input "lai"
click at [47, 176] on label "[PERSON_NAME] (Footprints) [PERSON_NAME]" at bounding box center [25, 185] width 41 height 19
click at [5, 184] on input "[PERSON_NAME] (Footprints) [PERSON_NAME]" at bounding box center [3, 185] width 3 height 3
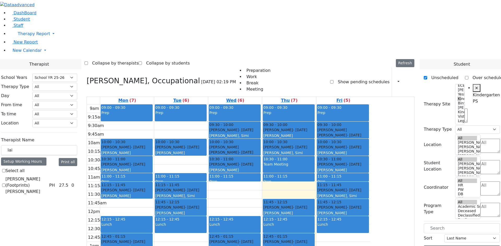
checkbox input "true"
select select "2"
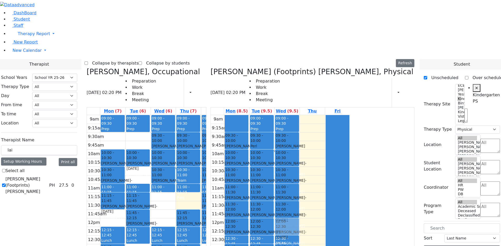
drag, startPoint x: 359, startPoint y: 155, endPoint x: 358, endPoint y: 152, distance: 3.9
click at [299, 154] on div "09:00 - 09:30 Prep 09:30 - 10:00 [PERSON_NAME] Mechul - [DATE] [PERSON_NAME] 10…" at bounding box center [286, 218] width 25 height 207
drag, startPoint x: 100, startPoint y: 92, endPoint x: 58, endPoint y: 94, distance: 41.5
click at [58, 94] on div "School Years Select School YR Summer YR 25 School YR 25-26 Summer YR 25 School …" at bounding box center [39, 135] width 84 height 131
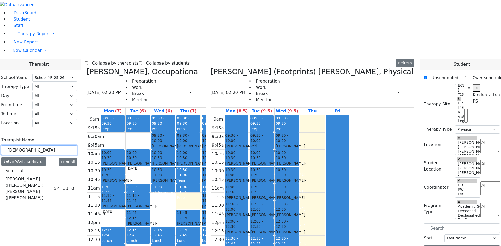
type input "[DEMOGRAPHIC_DATA]"
click at [52, 176] on label "[PERSON_NAME] ([PERSON_NAME]) [PERSON_NAME] ([PERSON_NAME])" at bounding box center [28, 188] width 46 height 25
click at [5, 187] on input "[PERSON_NAME] ([PERSON_NAME]) [PERSON_NAME] ([PERSON_NAME])" at bounding box center [3, 188] width 3 height 3
checkbox input "true"
select select "3"
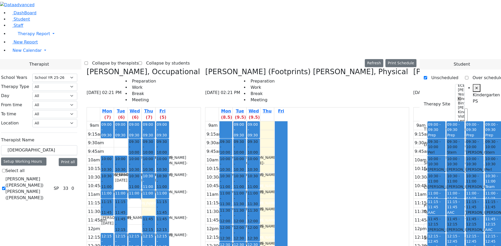
click at [205, 68] on icon at bounding box center [205, 72] width 0 height 9
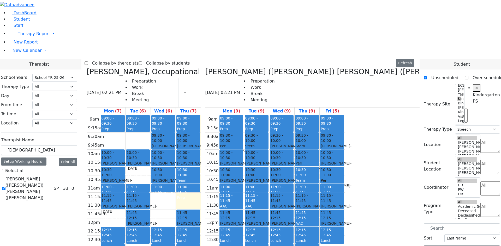
drag, startPoint x: 309, startPoint y: 213, endPoint x: 306, endPoint y: 192, distance: 20.8
click at [244, 192] on div "09:00 - 09:30 Prep 09:30 - 10:00 [PERSON_NAME] - [DATE] [PERSON_NAME] 10:00 - 1…" at bounding box center [231, 218] width 25 height 207
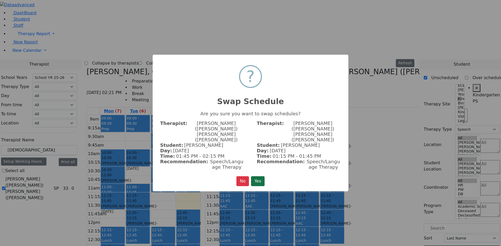
click at [256, 177] on button "Yes" at bounding box center [258, 182] width 14 height 10
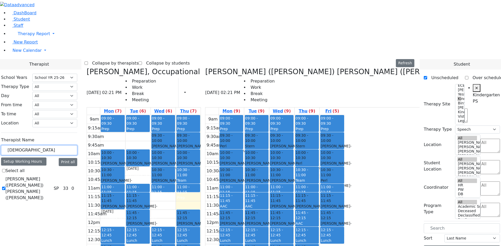
drag, startPoint x: 88, startPoint y: 88, endPoint x: 48, endPoint y: 91, distance: 39.7
click at [49, 92] on div "DashBoard Student Staff Therapy Report Student Old Calendar Report" at bounding box center [250, 171] width 501 height 343
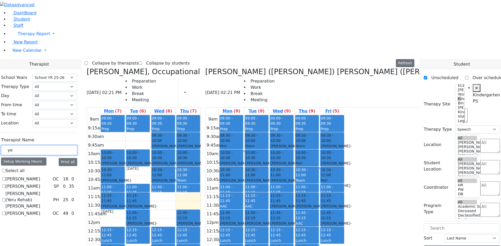
type input "ye"
click at [69, 176] on div "[PERSON_NAME] OC 18 0 [PERSON_NAME] SP 0 35 PH" at bounding box center [39, 196] width 76 height 41
click at [40, 176] on label "[PERSON_NAME]" at bounding box center [22, 179] width 35 height 6
click at [5, 178] on input "[PERSON_NAME]" at bounding box center [3, 179] width 3 height 3
checkbox input "true"
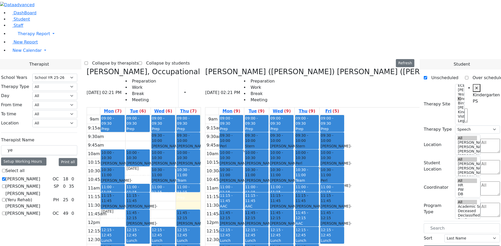
select select "1"
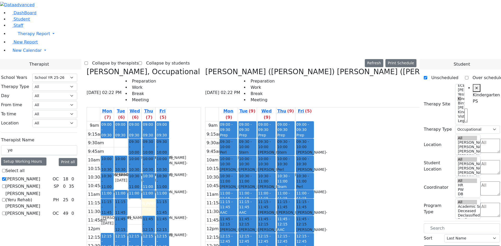
drag, startPoint x: 359, startPoint y: 62, endPoint x: 358, endPoint y: 46, distance: 16.2
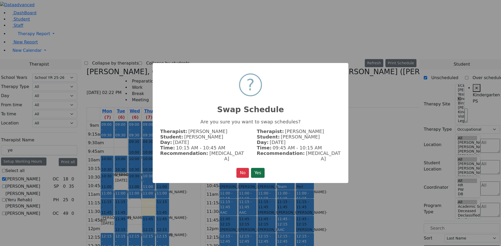
click at [261, 168] on button "Yes" at bounding box center [258, 173] width 14 height 10
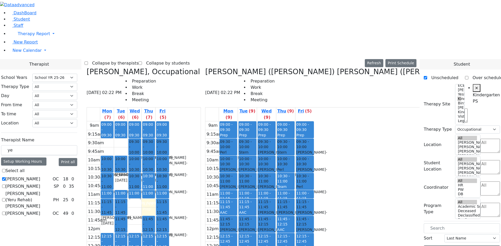
click at [500, 68] on icon at bounding box center [503, 72] width 0 height 9
select select
checkbox input "false"
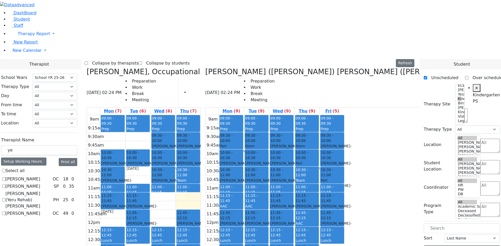
click at [205, 68] on icon at bounding box center [205, 72] width 0 height 9
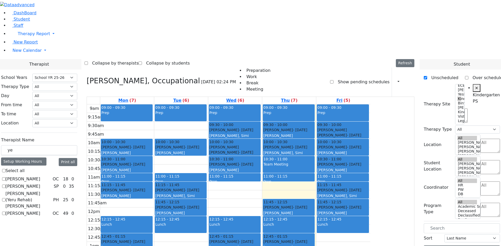
click at [141, 77] on h3 "[PERSON_NAME], Occupational" at bounding box center [143, 81] width 113 height 9
click at [87, 77] on icon at bounding box center [87, 81] width 0 height 9
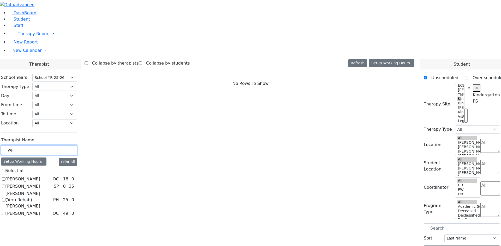
drag, startPoint x: 89, startPoint y: 94, endPoint x: 58, endPoint y: 95, distance: 31.6
click at [58, 95] on div "DashBoard Student Staff Therapy Report Student Old Calendar Report" at bounding box center [250, 152] width 501 height 304
type input "[PERSON_NAME]"
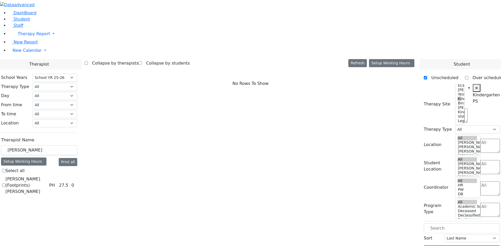
click at [47, 176] on label "[PERSON_NAME] (Footprints) [PERSON_NAME]" at bounding box center [25, 185] width 41 height 19
click at [5, 184] on input "[PERSON_NAME] (Footprints) [PERSON_NAME]" at bounding box center [3, 185] width 3 height 3
checkbox input "true"
select select "2"
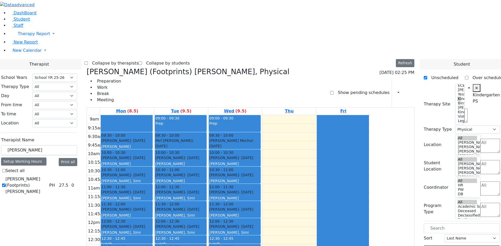
click at [152, 224] on div "[PERSON_NAME] - [DATE] [PERSON_NAME]" at bounding box center [126, 229] width 51 height 11
click at [152, 207] on div "[PERSON_NAME] - [DATE] [PERSON_NAME]" at bounding box center [126, 212] width 51 height 11
click at [206, 213] on div "[PERSON_NAME], Simi" at bounding box center [180, 215] width 51 height 5
click at [260, 207] on div "[PERSON_NAME] - [DATE] [PERSON_NAME]" at bounding box center [234, 212] width 51 height 11
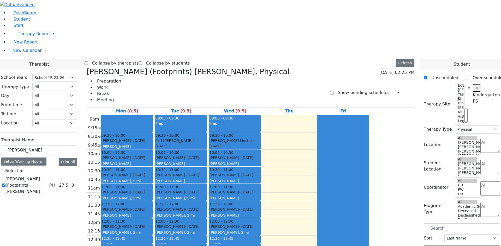
click at [206, 207] on div "[PERSON_NAME] - [DATE] [PERSON_NAME]" at bounding box center [180, 212] width 51 height 11
click at [206, 224] on div "[PERSON_NAME] - [DATE] [PERSON_NAME]" at bounding box center [180, 229] width 51 height 11
click at [206, 207] on div "[PERSON_NAME] - [DATE] [PERSON_NAME]" at bounding box center [180, 212] width 51 height 11
drag, startPoint x: 228, startPoint y: 129, endPoint x: 258, endPoint y: 103, distance: 39.3
click at [272, 115] on tr "09:30 - 10:00 [PERSON_NAME] - [DATE] [PERSON_NAME] 10:00 - 10:30 [PERSON_NAME] …" at bounding box center [228, 218] width 283 height 207
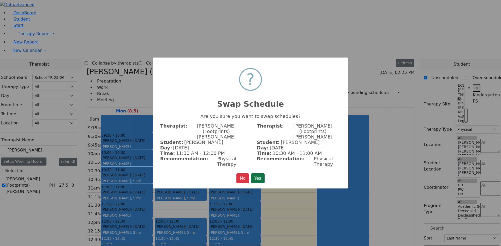
click at [258, 174] on button "Yes" at bounding box center [258, 179] width 14 height 10
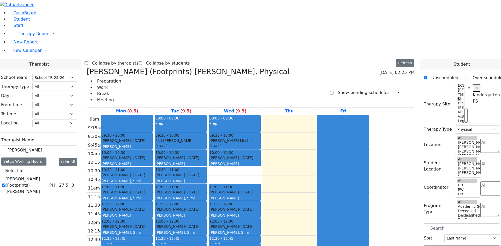
drag, startPoint x: 271, startPoint y: 94, endPoint x: 236, endPoint y: 141, distance: 59.1
click at [234, 144] on tr "09:30 - 10:00 [PERSON_NAME] - [DATE] [PERSON_NAME] 10:00 - 10:30 [PERSON_NAME] …" at bounding box center [228, 218] width 283 height 207
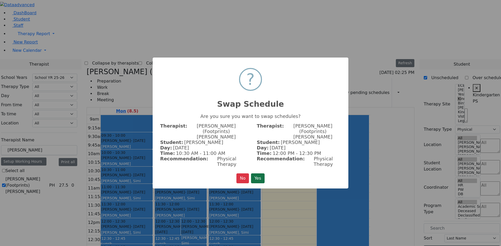
click at [253, 174] on button "Yes" at bounding box center [258, 179] width 14 height 10
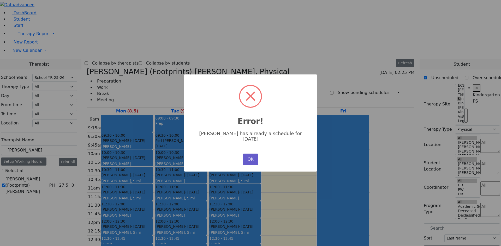
click at [244, 159] on button "OK" at bounding box center [250, 159] width 15 height 11
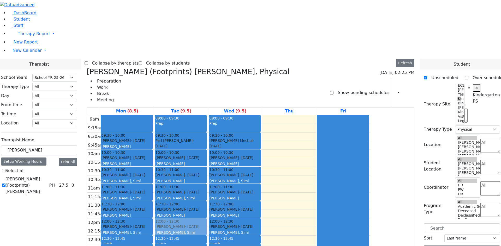
drag, startPoint x: 231, startPoint y: 142, endPoint x: 238, endPoint y: 142, distance: 6.8
click at [208, 142] on div "09:00 - 09:30 Prep 09:30 - 10:00 [PERSON_NAME] - [DATE] [PERSON_NAME] 10:00 - 1…" at bounding box center [181, 218] width 54 height 207
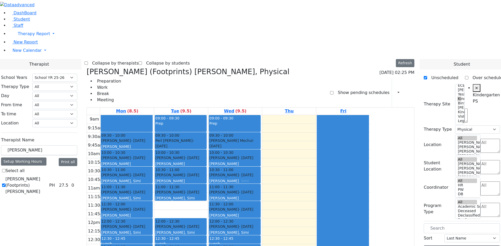
drag, startPoint x: 237, startPoint y: 126, endPoint x: 275, endPoint y: 94, distance: 50.3
click at [275, 115] on tr "09:30 - 10:00 [PERSON_NAME] - [DATE] [PERSON_NAME] 10:00 - 10:30 [PERSON_NAME] …" at bounding box center [228, 218] width 283 height 207
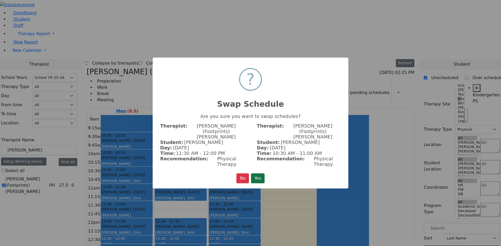
click at [256, 174] on button "Yes" at bounding box center [258, 179] width 14 height 10
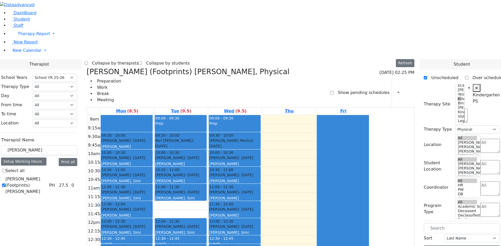
drag, startPoint x: 230, startPoint y: 123, endPoint x: 227, endPoint y: 186, distance: 63.7
click at [208, 186] on div "09:00 - 09:30 Prep 09:30 - 10:00 [PERSON_NAME] - [DATE] [PERSON_NAME] 10:00 - 1…" at bounding box center [181, 218] width 54 height 207
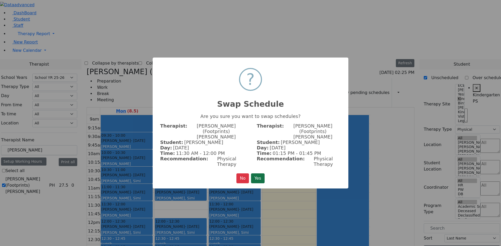
click at [254, 174] on button "Yes" at bounding box center [258, 179] width 14 height 10
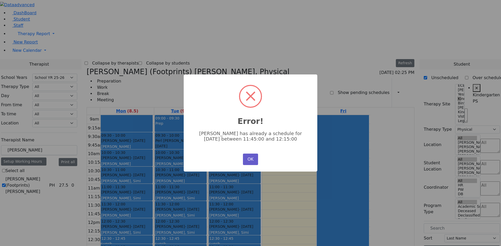
click at [248, 155] on button "OK" at bounding box center [250, 159] width 15 height 11
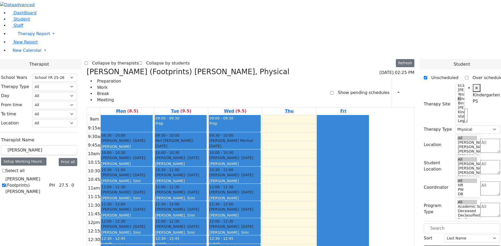
click at [206, 207] on div "[PERSON_NAME] - [DATE]" at bounding box center [180, 209] width 51 height 5
click at [206, 190] on div "[PERSON_NAME] - [DATE] [PERSON_NAME]" at bounding box center [180, 195] width 51 height 11
click at [206, 183] on div at bounding box center [180, 184] width 51 height 2
click at [207, 167] on link "10:30 - 11:00 [PERSON_NAME] - [DATE] [PERSON_NAME]" at bounding box center [181, 175] width 52 height 17
click at [206, 155] on div "[PERSON_NAME] - [DATE] [PERSON_NAME]" at bounding box center [180, 160] width 51 height 11
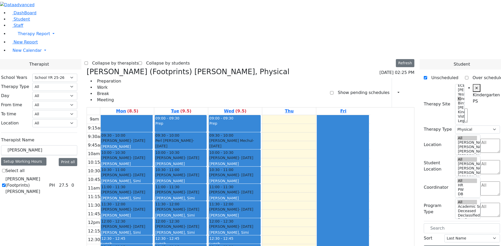
click at [194, 139] on span "- [DATE]" at bounding box center [174, 143] width 39 height 9
click at [208, 115] on div "09:00 - 09:30 Prep 09:30 - 10:00 [PERSON_NAME] - [DATE] [PERSON_NAME] 10:00 - 1…" at bounding box center [181, 218] width 54 height 207
drag, startPoint x: 281, startPoint y: 92, endPoint x: 240, endPoint y: 128, distance: 54.3
click at [240, 128] on tr "09:30 - 10:00 [PERSON_NAME] - [DATE] [PERSON_NAME] 10:00 - 10:30 [PERSON_NAME] …" at bounding box center [228, 218] width 283 height 207
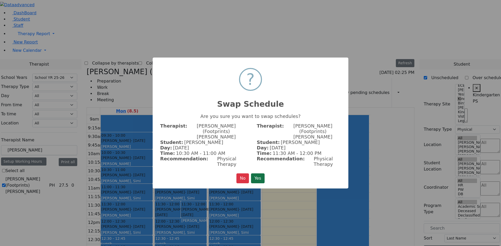
click at [255, 174] on button "Yes" at bounding box center [258, 179] width 14 height 10
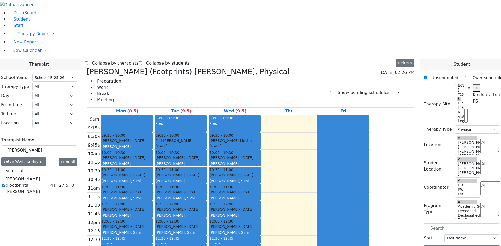
click at [206, 207] on div "[PERSON_NAME] - [DATE] [PERSON_NAME]" at bounding box center [180, 212] width 51 height 11
click at [206, 224] on div "[PERSON_NAME] - [DATE]" at bounding box center [180, 226] width 51 height 5
click at [208, 146] on div "09:00 - 09:30 Prep 09:30 - 10:00 [PERSON_NAME] - [DATE] [PERSON_NAME] 10:00 - 1…" at bounding box center [181, 218] width 54 height 207
drag, startPoint x: 229, startPoint y: 142, endPoint x: 234, endPoint y: 181, distance: 38.9
click at [208, 185] on div "09:00 - 09:30 Prep 09:30 - 10:00 [PERSON_NAME] - [DATE] [PERSON_NAME] 10:00 - 1…" at bounding box center [181, 218] width 54 height 207
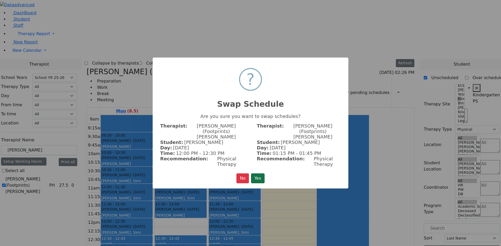
click at [258, 174] on button "Yes" at bounding box center [258, 179] width 14 height 10
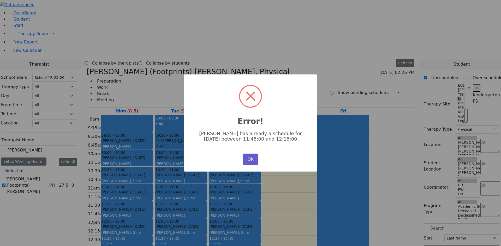
click at [252, 161] on button "OK" at bounding box center [250, 159] width 15 height 11
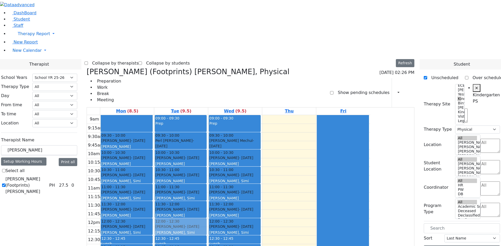
drag, startPoint x: 237, startPoint y: 147, endPoint x: 229, endPoint y: 146, distance: 7.3
click at [208, 146] on div "09:00 - 09:30 Prep 09:30 - 10:00 [PERSON_NAME] - [DATE] [PERSON_NAME] 10:00 - 1…" at bounding box center [181, 218] width 54 height 207
drag, startPoint x: 231, startPoint y: 149, endPoint x: 204, endPoint y: 140, distance: 27.9
click at [208, 145] on div "09:00 - 09:30 Prep 09:30 - 10:00 [PERSON_NAME] - [DATE] [PERSON_NAME] 10:00 - 1…" at bounding box center [181, 218] width 54 height 207
drag, startPoint x: 237, startPoint y: 147, endPoint x: 188, endPoint y: 81, distance: 82.4
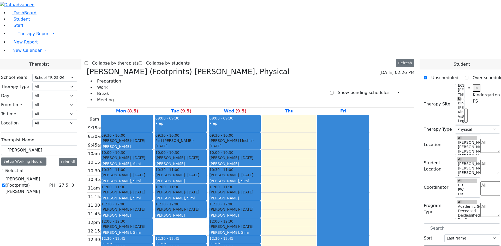
click at [188, 115] on tr "09:30 - 10:00 [PERSON_NAME] - [DATE] [PERSON_NAME] 10:00 - 10:30 [PERSON_NAME] …" at bounding box center [228, 218] width 283 height 207
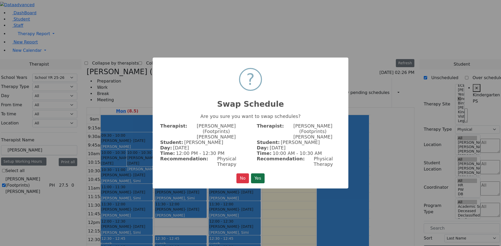
click at [261, 174] on button "Yes" at bounding box center [258, 179] width 14 height 10
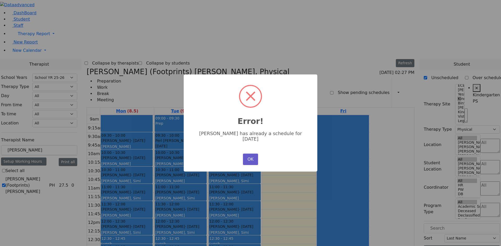
click at [250, 156] on button "OK" at bounding box center [250, 159] width 15 height 11
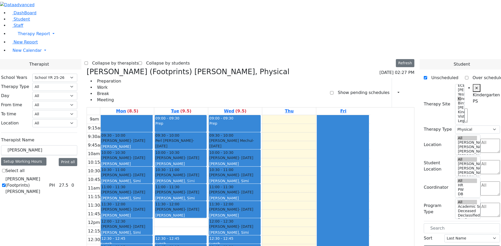
drag, startPoint x: 240, startPoint y: 147, endPoint x: 241, endPoint y: 91, distance: 55.6
click at [208, 115] on div "09:00 - 09:30 Prep 09:30 - 10:00 [PERSON_NAME] - [DATE] [PERSON_NAME] 10:00 - 1…" at bounding box center [181, 218] width 54 height 207
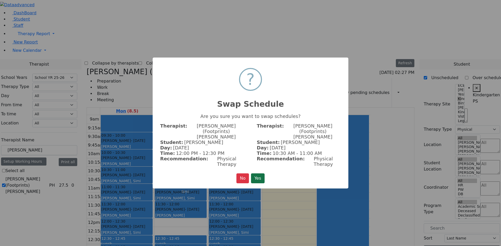
click at [263, 174] on button "Yes" at bounding box center [258, 179] width 14 height 10
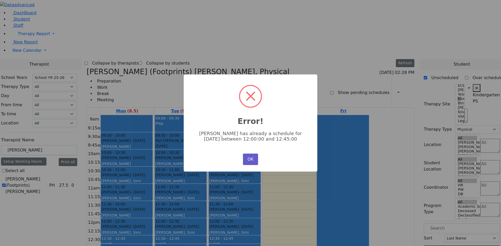
click at [249, 158] on button "OK" at bounding box center [250, 159] width 15 height 11
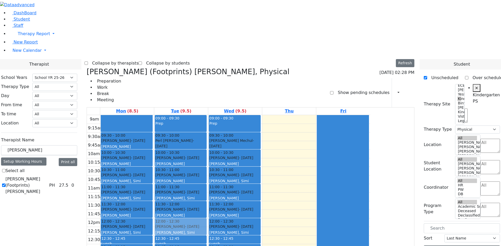
drag, startPoint x: 236, startPoint y: 146, endPoint x: 240, endPoint y: 150, distance: 5.9
click at [208, 146] on div "09:00 - 09:30 Prep 09:30 - 10:00 [PERSON_NAME] - [DATE] [PERSON_NAME] 10:00 - 1…" at bounding box center [181, 218] width 54 height 207
click at [199, 156] on span "- [DATE]" at bounding box center [192, 158] width 14 height 4
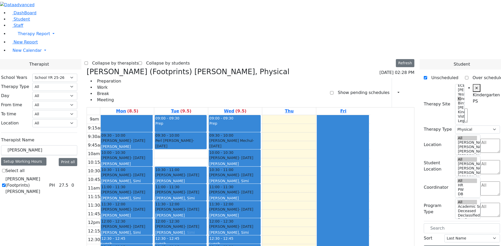
drag, startPoint x: 239, startPoint y: 74, endPoint x: 243, endPoint y: 144, distance: 70.5
click at [208, 144] on div "09:00 - 09:30 Prep 09:30 - 10:00 [PERSON_NAME] - [DATE] [PERSON_NAME] 10:00 - 1…" at bounding box center [181, 218] width 54 height 207
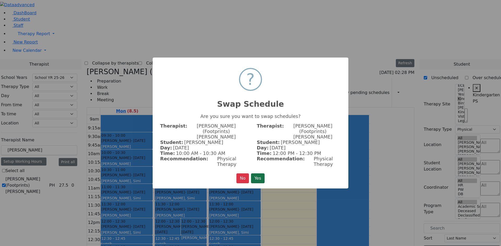
click at [264, 174] on button "Yes" at bounding box center [258, 179] width 14 height 10
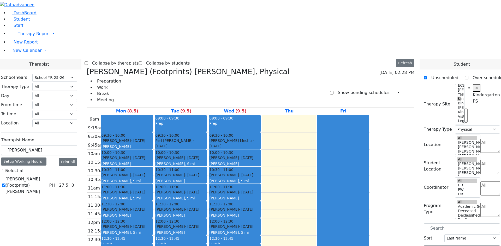
click at [152, 224] on div "[PERSON_NAME] - [DATE] [PERSON_NAME]" at bounding box center [126, 229] width 51 height 11
drag, startPoint x: 171, startPoint y: 140, endPoint x: 172, endPoint y: 187, distance: 47.2
click at [154, 187] on div "09:30 - 10:00 [PERSON_NAME] - [DATE] [PERSON_NAME] 10:00 - 10:30 [PERSON_NAME] …" at bounding box center [127, 218] width 54 height 207
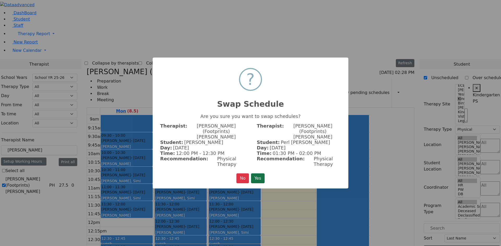
click at [255, 174] on button "Yes" at bounding box center [258, 179] width 14 height 10
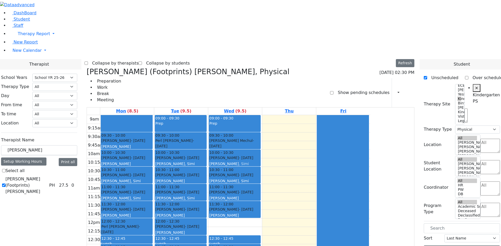
drag, startPoint x: 276, startPoint y: 149, endPoint x: 273, endPoint y: 83, distance: 66.8
click at [262, 115] on div "09:00 - 09:30 Prep 09:30 - 10:00 [PERSON_NAME] Mechul - [DATE] [PERSON_NAME] 10…" at bounding box center [235, 218] width 54 height 207
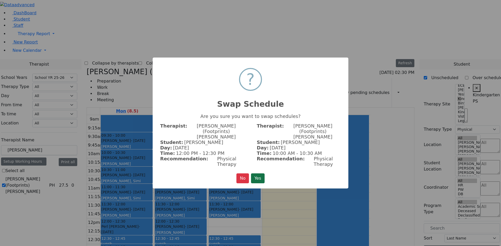
click at [263, 174] on button "Yes" at bounding box center [258, 179] width 14 height 10
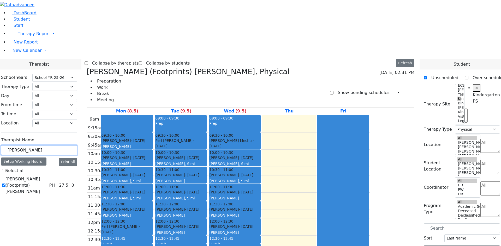
drag, startPoint x: 92, startPoint y: 89, endPoint x: 57, endPoint y: 93, distance: 35.1
click at [57, 93] on div "DashBoard Student Staff Therapy Report Student Old Calendar Report" at bounding box center [250, 174] width 501 height 349
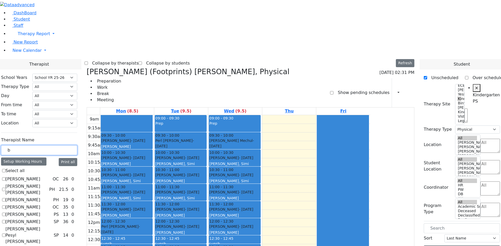
type input "bs"
checkbox input "true"
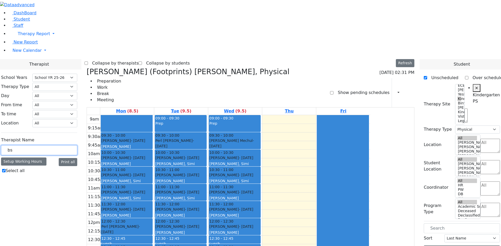
type input "b"
checkbox input "false"
type input "basy"
click at [62, 121] on div "School Years Select School YR Summer YR 25 School YR 25-26 Summer YR 25 School …" at bounding box center [39, 129] width 84 height 118
click at [40, 176] on label "[PERSON_NAME]" at bounding box center [22, 179] width 35 height 6
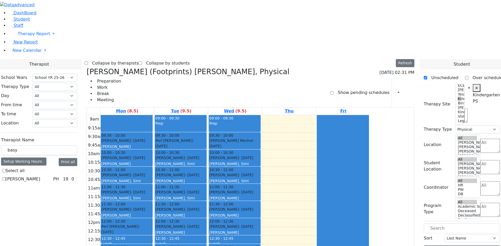
click at [5, 178] on input "[PERSON_NAME]" at bounding box center [3, 179] width 3 height 3
checkbox input "true"
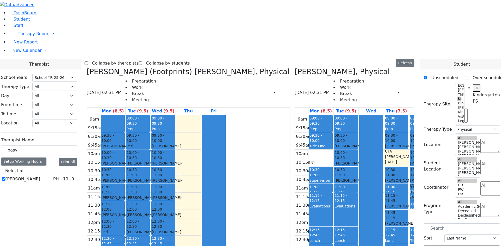
drag, startPoint x: 407, startPoint y: 143, endPoint x: 406, endPoint y: 99, distance: 43.6
click at [409, 115] on div "09:00 - 09:30 Prep 09:30 - 10:00 [PERSON_NAME] - [DATE] [GEOGRAPHIC_DATA][PERSO…" at bounding box center [421, 218] width 25 height 207
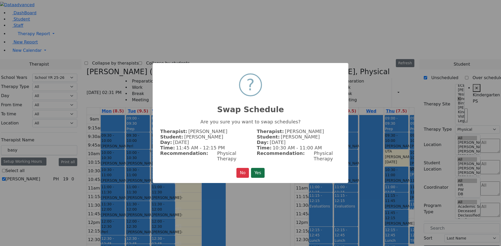
click at [264, 168] on button "Yes" at bounding box center [258, 173] width 14 height 10
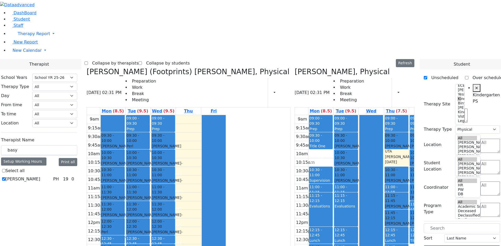
click at [410, 161] on div "[PERSON_NAME] - [DATE]" at bounding box center [421, 166] width 23 height 11
click at [410, 221] on div "[PERSON_NAME] - [DATE]" at bounding box center [421, 226] width 23 height 11
click at [411, 179] on span "- [DATE]" at bounding box center [425, 183] width 31 height 9
drag, startPoint x: 92, startPoint y: 94, endPoint x: 66, endPoint y: 94, distance: 25.8
click at [66, 146] on input "basy" at bounding box center [39, 151] width 76 height 10
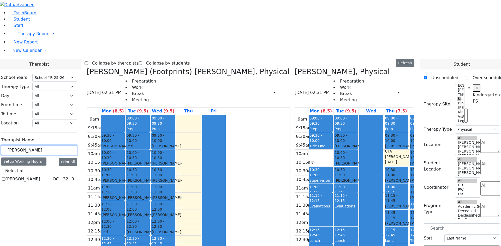
type input "[PERSON_NAME]"
click at [40, 176] on label "[PERSON_NAME]" at bounding box center [22, 179] width 35 height 6
click at [5, 178] on input "[PERSON_NAME]" at bounding box center [3, 179] width 3 height 3
checkbox input "true"
select select "1"
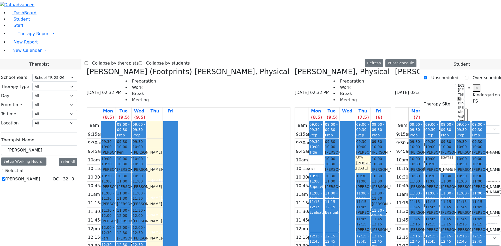
click at [472, 227] on div "[PERSON_NAME] - [DATE]" at bounding box center [479, 232] width 14 height 11
click at [472, 245] on div "Lunch" at bounding box center [479, 247] width 14 height 5
click at [472, 227] on div "[PERSON_NAME] - [DATE]" at bounding box center [479, 232] width 14 height 11
click at [325, 245] on div "Lunch" at bounding box center [331, 247] width 13 height 5
click at [325, 210] on div "Evaluations" at bounding box center [331, 221] width 13 height 23
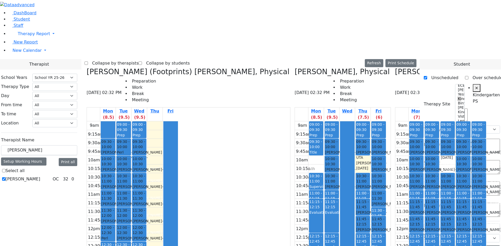
click at [325, 210] on div "Evaluations" at bounding box center [331, 221] width 13 height 23
click at [325, 191] on span "11:00 - 11:15" at bounding box center [331, 195] width 13 height 9
click at [325, 184] on div "[PERSON_NAME] - [DATE]" at bounding box center [331, 189] width 13 height 11
click at [325, 156] on span "10:00 - 10:30" at bounding box center [331, 161] width 13 height 11
click at [325, 150] on div "[PERSON_NAME] - [DATE]" at bounding box center [331, 155] width 13 height 11
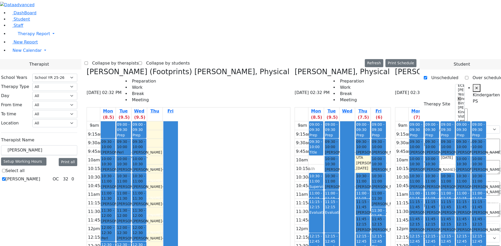
click at [410, 168] on div "9am 9:15am 9:30am 9:45am 10am 10:15am 10:30am 10:45am 11am 11:15am 11:30am 11:4…" at bounding box center [440, 225] width 91 height 207
click at [325, 191] on div "11:00 - 11:15 Prep" at bounding box center [332, 195] width 14 height 8
click at [325, 191] on div "11:00 - 11:15" at bounding box center [331, 196] width 13 height 11
click at [340, 122] on div at bounding box center [347, 225] width 14 height 206
click at [305, 122] on div "9am 9:15am 9:30am 9:45am 10am 10:15am 10:30am 10:45am 11am 11:15am 11:30am 11:4…" at bounding box center [340, 225] width 91 height 207
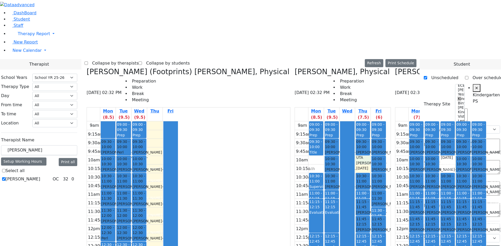
click at [305, 122] on div "9am 9:15am 9:30am 9:45am 10am 10:15am 10:30am 10:45am 11am 11:15am 11:30am 11:4…" at bounding box center [340, 225] width 91 height 207
click at [472, 227] on div "[PERSON_NAME] - [DATE]" at bounding box center [479, 232] width 14 height 11
click at [472, 150] on div "[PERSON_NAME] - [DATE]" at bounding box center [479, 155] width 14 height 11
click at [472, 227] on div "[PERSON_NAME] - [DATE]" at bounding box center [479, 232] width 14 height 11
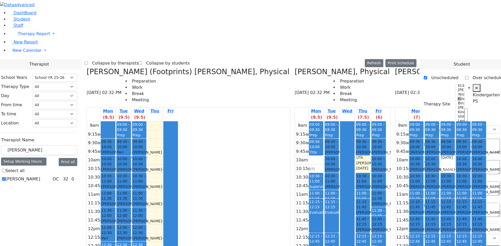
click at [472, 184] on div "[PERSON_NAME] [PERSON_NAME] - [DATE]" at bounding box center [479, 192] width 14 height 16
drag, startPoint x: 412, startPoint y: 131, endPoint x: 416, endPoint y: 91, distance: 40.9
click at [471, 122] on div "09:00 - 09:30 Prep 09:30 - 10:00 [PERSON_NAME] - [DATE] [PERSON_NAME] Grade 2 1…" at bounding box center [478, 225] width 15 height 207
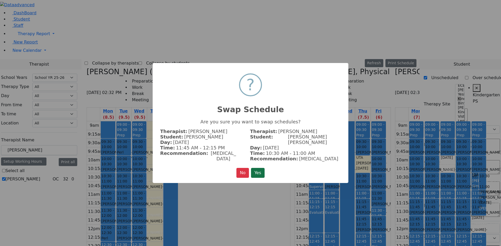
click at [255, 172] on button "Yes" at bounding box center [258, 173] width 14 height 10
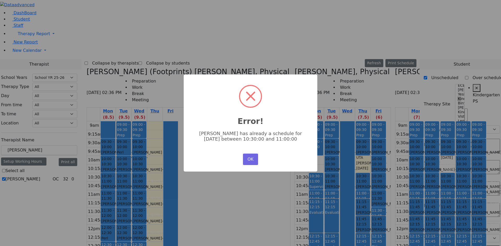
click at [250, 152] on div "× Error! [PERSON_NAME] has already a schedule for [DATE] between 10:30:00 and 1…" at bounding box center [251, 123] width 134 height 97
click at [249, 154] on button "OK" at bounding box center [250, 159] width 15 height 11
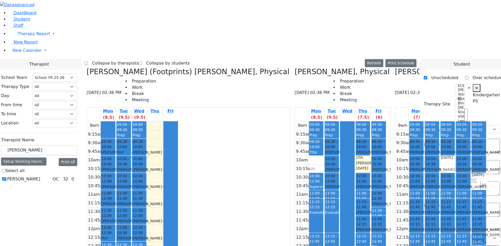
drag, startPoint x: 413, startPoint y: 91, endPoint x: 413, endPoint y: 137, distance: 46.4
click at [471, 136] on div "09:00 - 09:30 Prep 09:30 - 10:00 [PERSON_NAME] - [DATE] [PERSON_NAME] Grade 2 1…" at bounding box center [478, 225] width 15 height 207
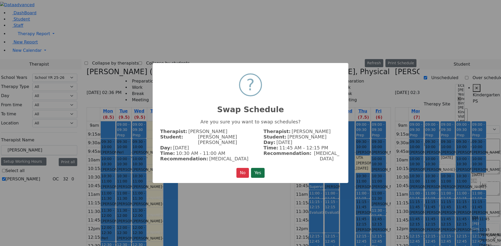
click at [255, 172] on button "Yes" at bounding box center [258, 173] width 14 height 10
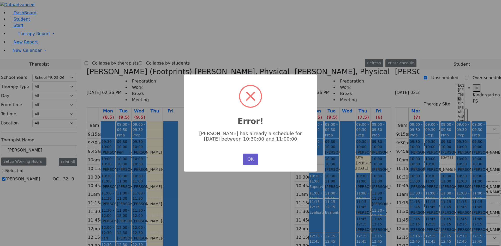
click at [256, 160] on button "OK" at bounding box center [250, 159] width 15 height 11
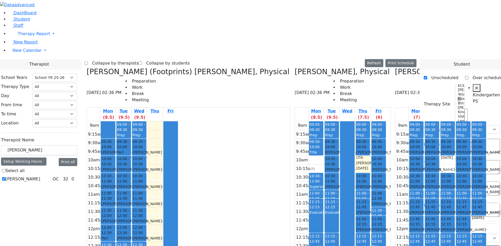
drag, startPoint x: 417, startPoint y: 132, endPoint x: 413, endPoint y: 116, distance: 17.1
click at [471, 122] on div "09:00 - 09:30 Prep 09:30 - 10:00 [PERSON_NAME] - [DATE] [PERSON_NAME] Grade 2 1…" at bounding box center [478, 225] width 15 height 207
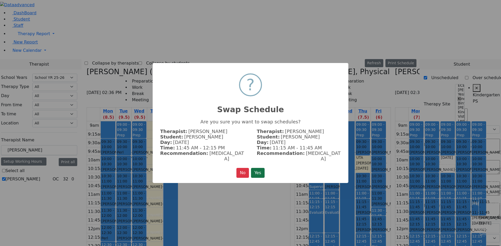
click at [257, 171] on button "Yes" at bounding box center [258, 173] width 14 height 10
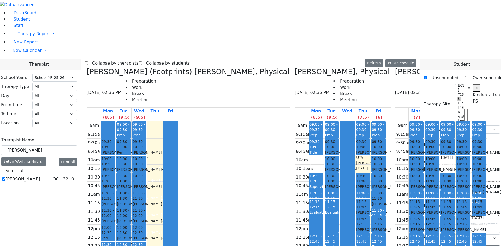
drag, startPoint x: 409, startPoint y: 134, endPoint x: 409, endPoint y: 97, distance: 37.6
click at [471, 122] on div "09:00 - 09:30 Prep 09:30 - 10:00 [PERSON_NAME] - [DATE] [PERSON_NAME] Grade 2 1…" at bounding box center [478, 225] width 15 height 207
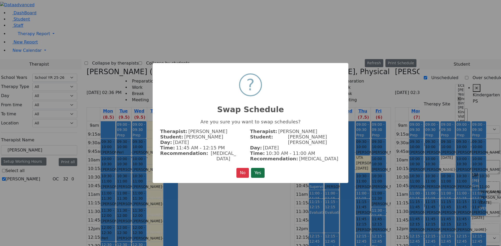
click at [255, 169] on button "Yes" at bounding box center [258, 173] width 14 height 10
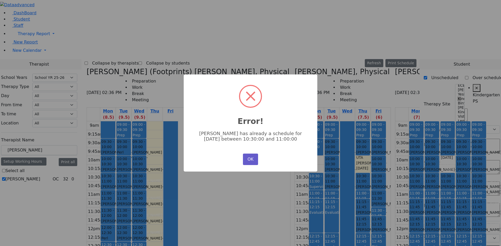
click at [252, 159] on button "OK" at bounding box center [250, 159] width 15 height 11
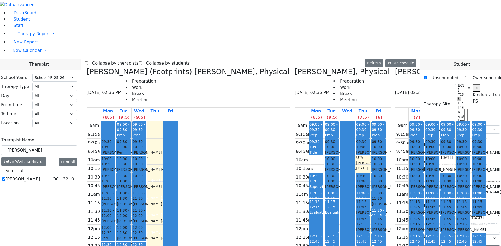
click at [471, 122] on div "09:00 - 09:30 Prep 09:30 - 10:00 [PERSON_NAME] - [DATE] [PERSON_NAME] Grade 2 1…" at bounding box center [478, 225] width 15 height 207
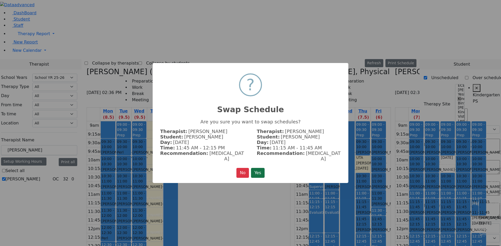
click at [259, 170] on button "Yes" at bounding box center [258, 173] width 14 height 10
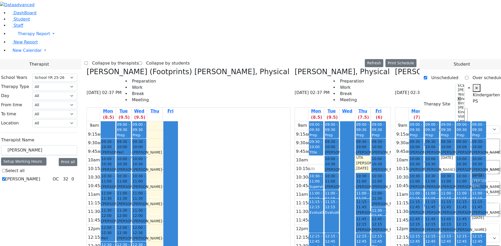
drag, startPoint x: 413, startPoint y: 133, endPoint x: 412, endPoint y: 71, distance: 61.8
click at [471, 122] on div "09:00 - 09:30 Prep 09:30 - 10:00 [PERSON_NAME] - [DATE] [PERSON_NAME] Grade 2 1…" at bounding box center [478, 225] width 15 height 207
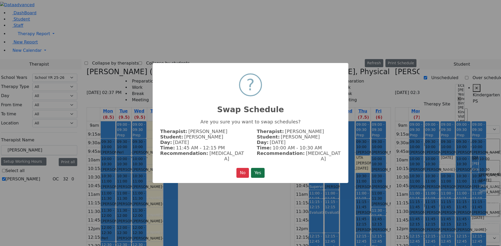
click at [257, 170] on button "Yes" at bounding box center [258, 173] width 14 height 10
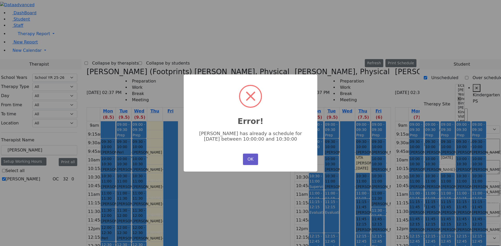
click at [249, 160] on button "OK" at bounding box center [250, 159] width 15 height 11
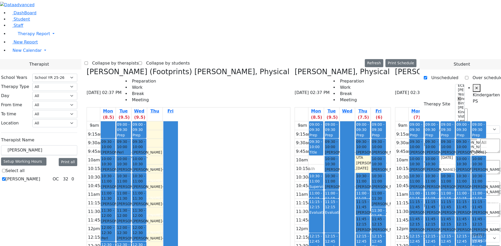
drag, startPoint x: 411, startPoint y: 55, endPoint x: 408, endPoint y: 136, distance: 81.2
click at [471, 135] on div "09:00 - 09:30 Prep 09:30 - 10:00 [PERSON_NAME] - [DATE] [PERSON_NAME] Grade 2 1…" at bounding box center [478, 225] width 15 height 207
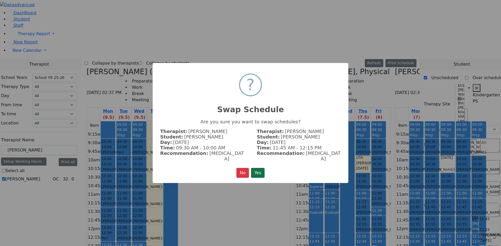
click at [252, 168] on button "Yes" at bounding box center [258, 173] width 14 height 10
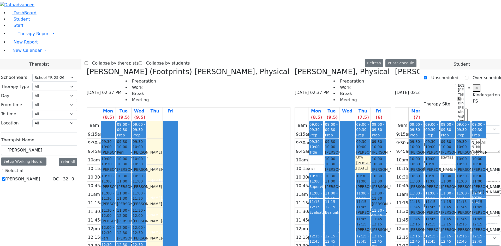
drag, startPoint x: 416, startPoint y: 54, endPoint x: 413, endPoint y: 90, distance: 36.6
click at [471, 122] on div "09:00 - 09:30 Prep 09:30 - 10:00 [PERSON_NAME] - [DATE] [PERSON_NAME] 10:00 - 1…" at bounding box center [478, 225] width 15 height 207
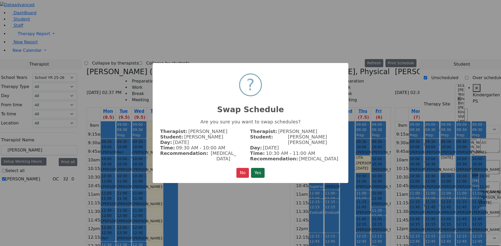
click at [260, 168] on button "Yes" at bounding box center [258, 173] width 14 height 10
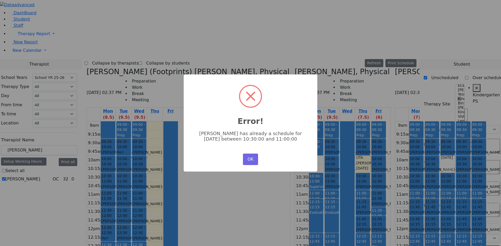
click at [251, 153] on div "OK No Cancel" at bounding box center [250, 160] width 18 height 14
click at [250, 156] on button "OK" at bounding box center [250, 159] width 15 height 11
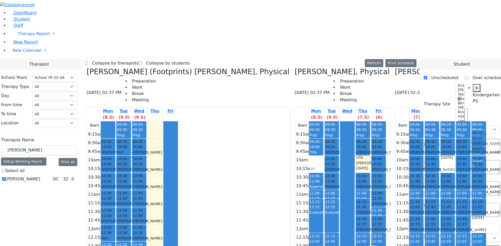
drag, startPoint x: 413, startPoint y: 136, endPoint x: 412, endPoint y: 53, distance: 83.2
click at [471, 122] on div "09:00 - 09:30 Prep 09:30 - 10:00 [PERSON_NAME] - [DATE] [PERSON_NAME] 10:00 - 1…" at bounding box center [478, 225] width 15 height 207
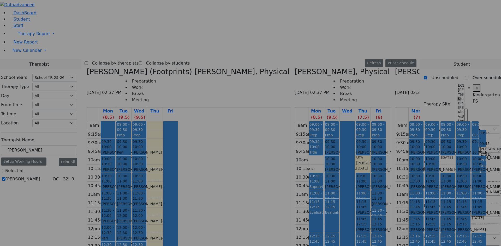
click at [412, 55] on div "× ? Update Schedule Are you sure you want to update schedule? Therapist: [PERSO…" at bounding box center [250, 123] width 501 height 246
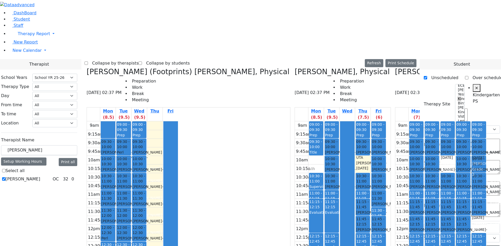
drag, startPoint x: 417, startPoint y: 134, endPoint x: 413, endPoint y: 54, distance: 79.9
click at [471, 122] on div "09:00 - 09:30 Prep 09:30 - 10:00 [PERSON_NAME] - [DATE] [PERSON_NAME] 10:00 - 1…" at bounding box center [478, 225] width 15 height 207
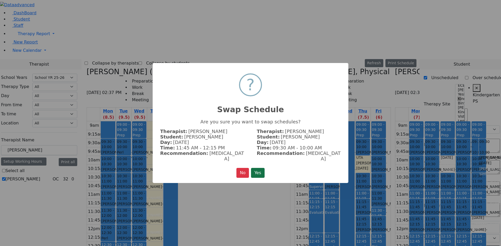
click at [259, 168] on button "Yes" at bounding box center [258, 173] width 14 height 10
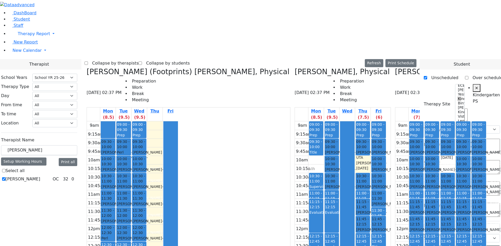
click at [472, 227] on div "[PERSON_NAME] - [DATE]" at bounding box center [479, 232] width 14 height 11
click at [472, 210] on div "[PERSON_NAME] - [DATE]" at bounding box center [479, 215] width 14 height 11
click at [472, 227] on div "[PERSON_NAME] - [DATE]" at bounding box center [479, 232] width 14 height 11
drag, startPoint x: 415, startPoint y: 128, endPoint x: 405, endPoint y: 148, distance: 22.9
click at [396, 162] on tr "09:00 - 09:30 Prep 09:30 - 10:00 [PERSON_NAME] - [DATE] [PERSON_NAME] 10:00 - 1…" at bounding box center [440, 225] width 91 height 207
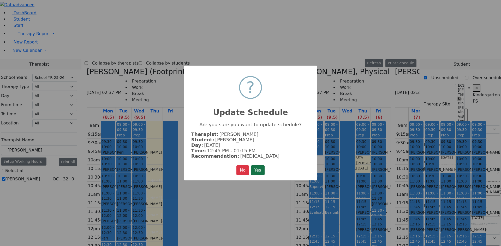
click at [263, 168] on button "Yes" at bounding box center [258, 171] width 14 height 10
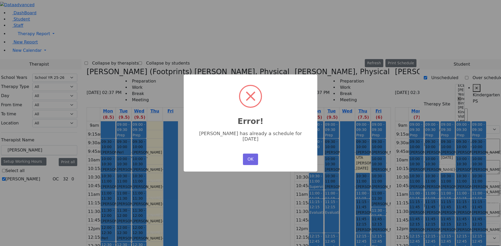
click at [259, 154] on div "× Error! [PERSON_NAME] has already a schedule for [DATE] OK No Cancel" at bounding box center [251, 123] width 134 height 97
click at [255, 157] on button "OK" at bounding box center [250, 159] width 15 height 11
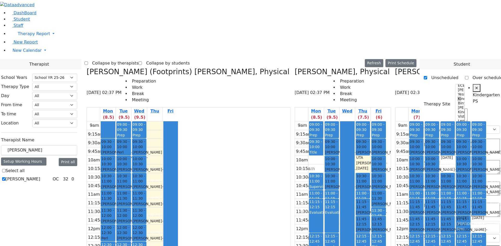
drag, startPoint x: 414, startPoint y: 133, endPoint x: 403, endPoint y: 119, distance: 17.4
click at [400, 122] on tr "09:00 - 09:30 Prep 09:30 - 10:00 [PERSON_NAME] - [DATE] [PERSON_NAME] 10:00 - 1…" at bounding box center [440, 225] width 91 height 207
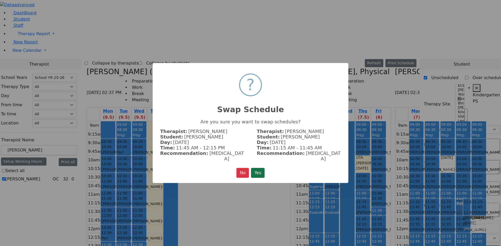
click at [254, 171] on button "Yes" at bounding box center [258, 173] width 14 height 10
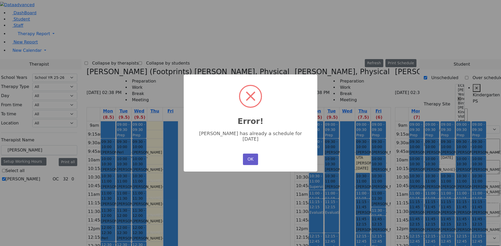
click at [255, 159] on button "OK" at bounding box center [250, 159] width 15 height 11
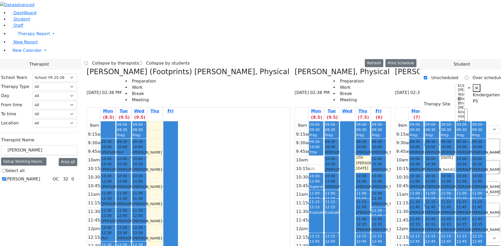
click at [472, 227] on div "[PERSON_NAME] - [DATE]" at bounding box center [479, 232] width 14 height 11
drag, startPoint x: 414, startPoint y: 134, endPoint x: 403, endPoint y: 135, distance: 10.5
click at [403, 135] on tr "09:00 - 09:30 Prep 09:30 - 10:00 [PERSON_NAME] - [DATE] [PERSON_NAME] 10:00 - 1…" at bounding box center [440, 225] width 91 height 207
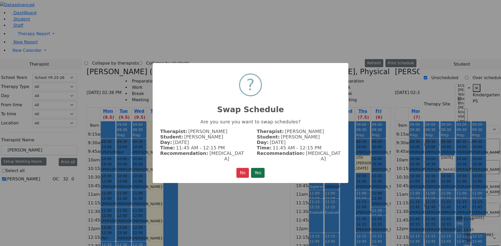
click at [261, 168] on button "Yes" at bounding box center [258, 173] width 14 height 10
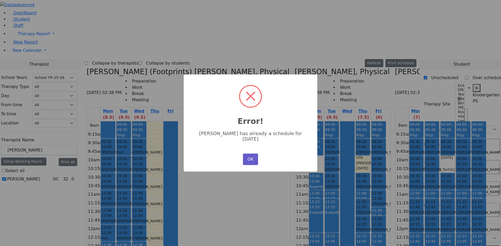
click at [254, 156] on button "OK" at bounding box center [250, 159] width 15 height 11
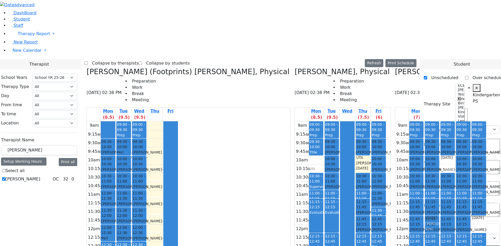
drag, startPoint x: 416, startPoint y: 133, endPoint x: 365, endPoint y: 112, distance: 55.1
click at [395, 122] on tr "09:00 - 09:30 Prep 09:30 - 10:00 [PERSON_NAME] - [DATE] [PERSON_NAME] 10:00 - 1…" at bounding box center [440, 225] width 91 height 207
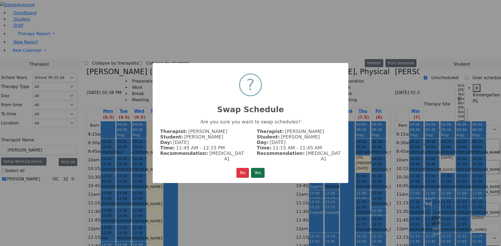
click at [259, 170] on button "Yes" at bounding box center [258, 173] width 14 height 10
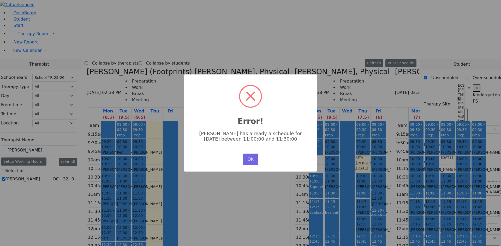
click at [252, 165] on div "× Error! [PERSON_NAME] has already a schedule for [DATE] between 11:00:00 and 1…" at bounding box center [251, 123] width 134 height 97
click at [253, 159] on button "OK" at bounding box center [250, 159] width 15 height 11
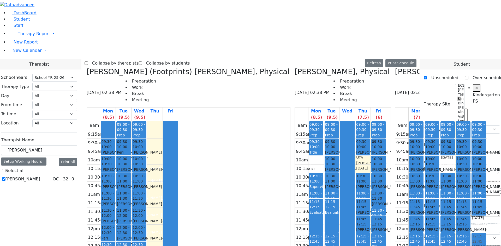
drag, startPoint x: 413, startPoint y: 132, endPoint x: 414, endPoint y: 137, distance: 5.3
click at [471, 149] on div "09:00 - 09:30 Prep 09:30 - 10:00 [PERSON_NAME] - [DATE] [PERSON_NAME] Grade 2 1…" at bounding box center [478, 225] width 15 height 207
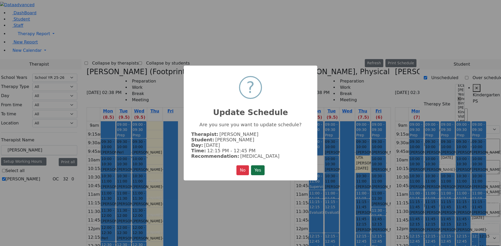
click at [261, 170] on button "Yes" at bounding box center [258, 171] width 14 height 10
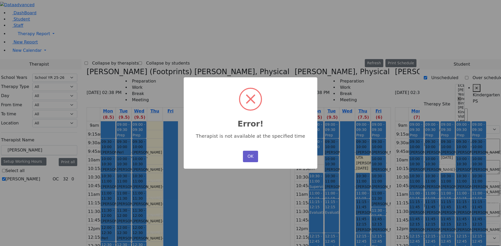
click at [253, 158] on button "OK" at bounding box center [250, 156] width 15 height 11
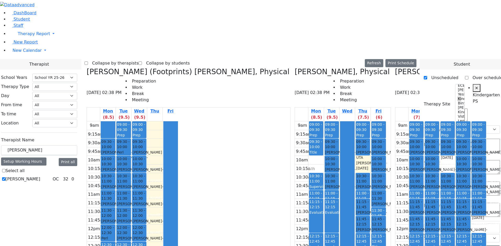
drag, startPoint x: 412, startPoint y: 133, endPoint x: 412, endPoint y: 164, distance: 31.6
click at [471, 170] on div "09:00 - 09:30 Prep 09:30 - 10:00 [PERSON_NAME] - [DATE] [PERSON_NAME] Grade 2 1…" at bounding box center [478, 225] width 15 height 207
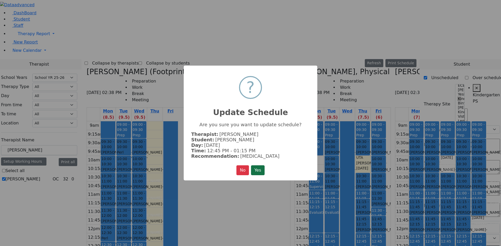
click at [252, 172] on button "Yes" at bounding box center [258, 171] width 14 height 10
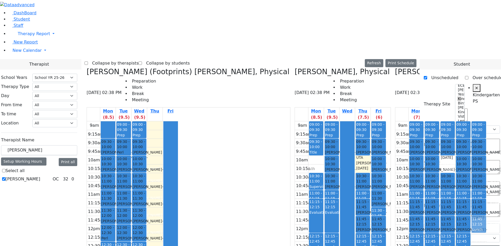
drag, startPoint x: 414, startPoint y: 153, endPoint x: 414, endPoint y: 140, distance: 13.0
click at [471, 137] on div "09:00 - 09:30 Prep 09:30 - 10:00 [PERSON_NAME] - [DATE] [PERSON_NAME] Grade 2 1…" at bounding box center [478, 225] width 15 height 207
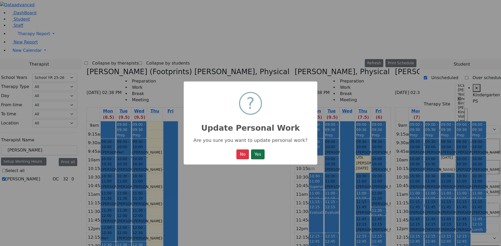
click at [261, 157] on button "Yes" at bounding box center [258, 155] width 14 height 10
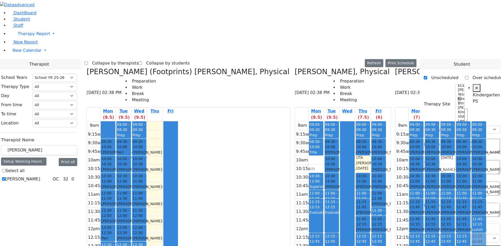
drag, startPoint x: 412, startPoint y: 166, endPoint x: 414, endPoint y: 149, distance: 17.6
click at [471, 149] on div "09:00 - 09:30 Prep 09:30 - 10:00 [PERSON_NAME] - [DATE] [PERSON_NAME] Grade 2 1…" at bounding box center [478, 225] width 15 height 207
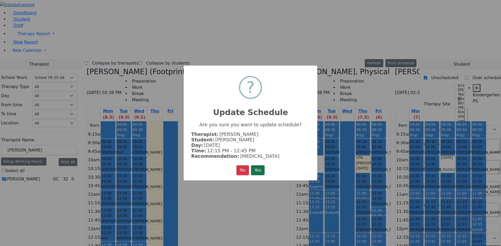
click at [261, 169] on button "Yes" at bounding box center [258, 171] width 14 height 10
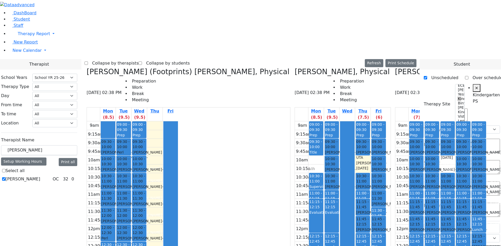
click at [472, 245] on div "[PERSON_NAME] - [DATE]" at bounding box center [479, 250] width 14 height 11
click at [472, 227] on div "Lunch" at bounding box center [479, 229] width 14 height 5
drag, startPoint x: 412, startPoint y: 133, endPoint x: 413, endPoint y: 170, distance: 37.6
click at [471, 170] on div "09:00 - 09:30 Prep 09:30 - 10:00 [PERSON_NAME] - [DATE] [PERSON_NAME] Grade 2 1…" at bounding box center [478, 225] width 15 height 207
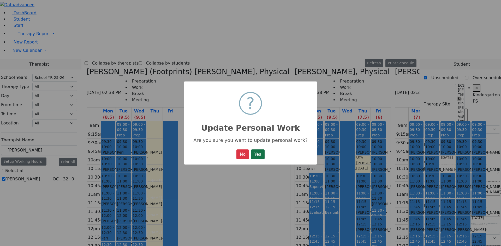
click at [264, 159] on button "Yes" at bounding box center [258, 155] width 14 height 10
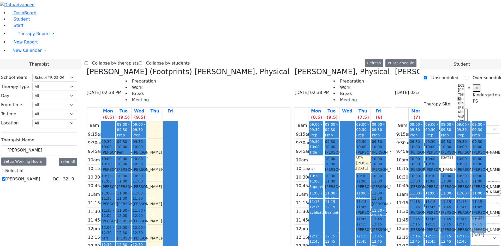
drag, startPoint x: 414, startPoint y: 150, endPoint x: 418, endPoint y: 137, distance: 13.6
click at [471, 134] on div "09:00 - 09:30 Prep 09:30 - 10:00 [PERSON_NAME] - [DATE] [PERSON_NAME] Grade 2 1…" at bounding box center [478, 225] width 15 height 207
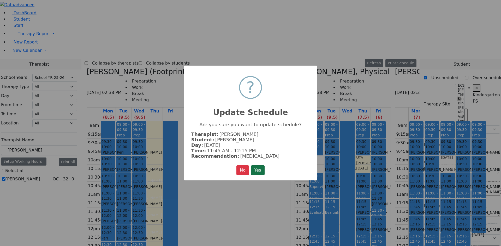
click at [259, 168] on button "Yes" at bounding box center [258, 171] width 14 height 10
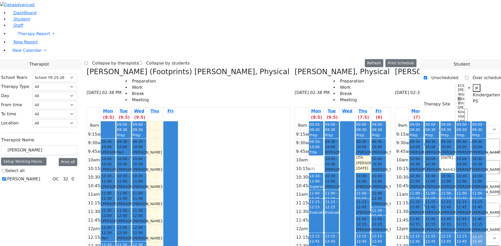
drag, startPoint x: 415, startPoint y: 163, endPoint x: 415, endPoint y: 150, distance: 13.6
click at [471, 148] on div "09:00 - 09:30 Prep 09:30 - 10:00 [PERSON_NAME] - [DATE] [PERSON_NAME] Grade 2 1…" at bounding box center [478, 225] width 15 height 207
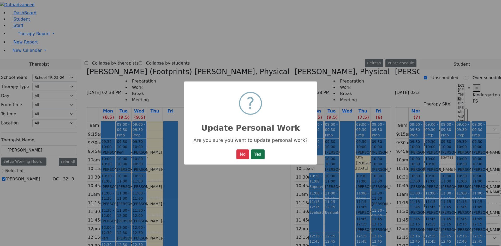
click at [257, 152] on button "Yes" at bounding box center [258, 155] width 14 height 10
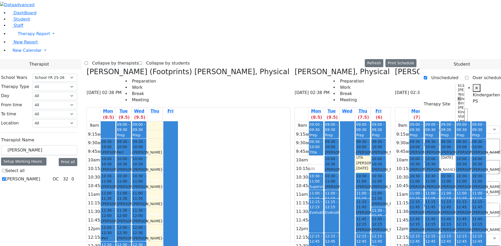
click at [472, 184] on div "[PERSON_NAME] [PERSON_NAME] - [DATE]" at bounding box center [479, 192] width 14 height 16
drag, startPoint x: 416, startPoint y: 85, endPoint x: 414, endPoint y: 71, distance: 14.8
click at [471, 122] on div "09:00 - 09:30 Prep 09:30 - 10:00 [PERSON_NAME] - [DATE] [PERSON_NAME] Grade 2 1…" at bounding box center [478, 225] width 15 height 207
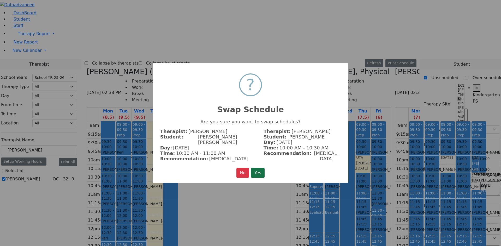
click at [263, 168] on button "Yes" at bounding box center [258, 173] width 14 height 10
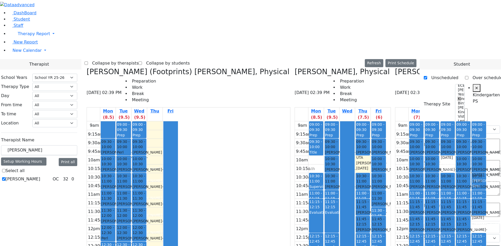
drag, startPoint x: 412, startPoint y: 137, endPoint x: 415, endPoint y: 76, distance: 61.6
click at [471, 122] on div "09:00 - 09:30 Prep 09:30 - 10:00 [PERSON_NAME] - [DATE] [PERSON_NAME] Grade 2 1…" at bounding box center [478, 225] width 15 height 207
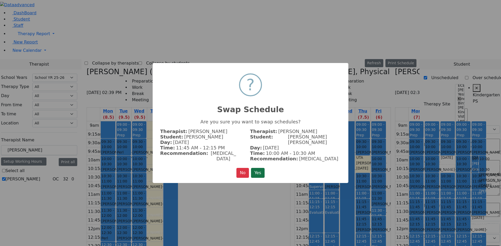
click at [256, 170] on button "Yes" at bounding box center [258, 173] width 14 height 10
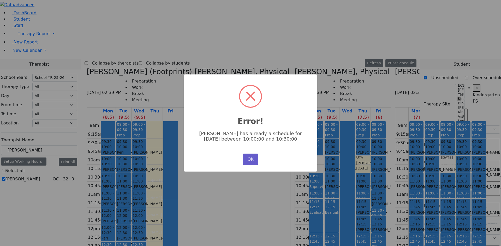
click at [250, 162] on button "OK" at bounding box center [250, 159] width 15 height 11
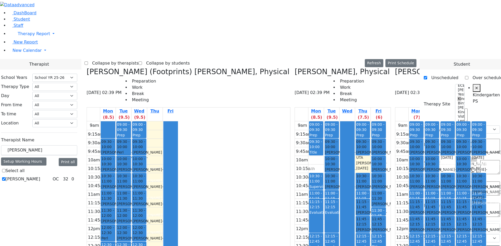
drag, startPoint x: 412, startPoint y: 71, endPoint x: 410, endPoint y: 88, distance: 16.6
click at [471, 122] on div "09:00 - 09:30 Prep 09:30 - 10:00 [PERSON_NAME] - [DATE] [PERSON_NAME] Grade 2 1…" at bounding box center [478, 225] width 15 height 207
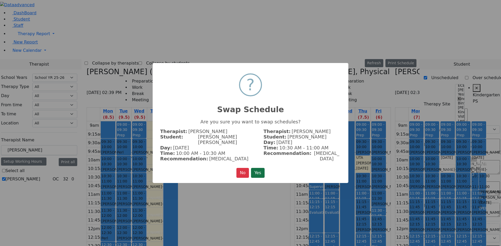
click at [259, 168] on button "Yes" at bounding box center [258, 173] width 14 height 10
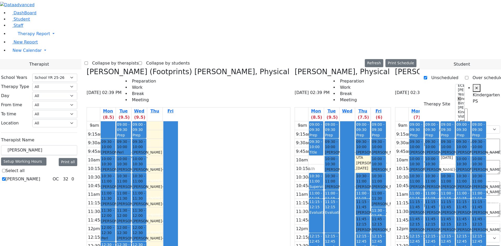
drag, startPoint x: 393, startPoint y: 163, endPoint x: 422, endPoint y: 87, distance: 81.7
click at [395, 162] on div "9am 9:15am 9:30am 9:45am 10am 10:15am 10:30am 10:45am 11am 11:15am 11:30am 11:4…" at bounding box center [440, 225] width 91 height 207
drag, startPoint x: 96, startPoint y: -1, endPoint x: 138, endPoint y: 44, distance: 62.0
click at [118, 34] on div "DashBoard Student Staff Therapy Report Student Old Calendar Report" at bounding box center [250, 174] width 501 height 349
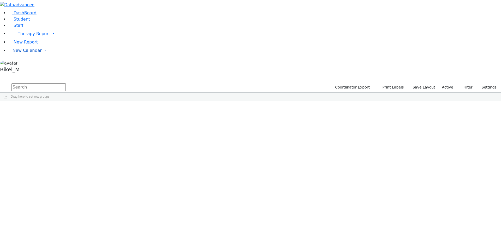
click at [24, 56] on link "New Calendar" at bounding box center [254, 50] width 492 height 10
click at [25, 64] on link "Calendar" at bounding box center [20, 61] width 19 height 6
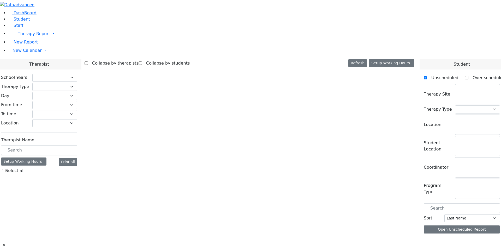
checkbox input "false"
select select "212"
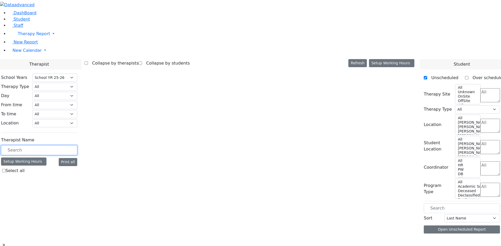
click at [71, 146] on input "text" at bounding box center [39, 151] width 76 height 10
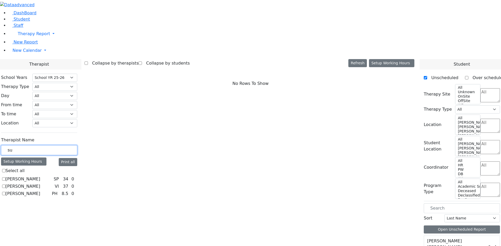
type input "su"
click at [40, 184] on label "[PERSON_NAME]" at bounding box center [22, 187] width 35 height 6
click at [5, 185] on input "[PERSON_NAME]" at bounding box center [3, 186] width 3 height 3
checkbox input "true"
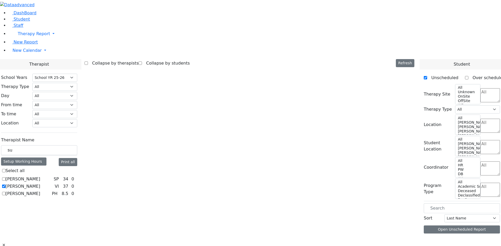
select select "4"
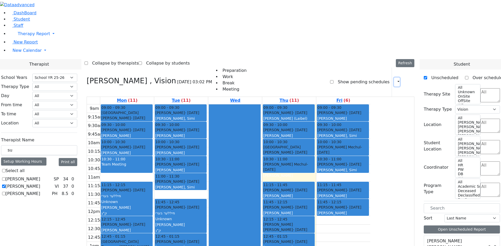
click at [396, 78] on button "button" at bounding box center [397, 82] width 6 height 9
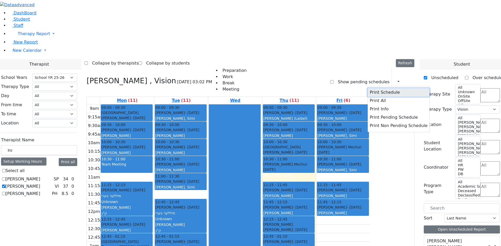
click at [371, 88] on button "Print Schedule" at bounding box center [398, 92] width 62 height 8
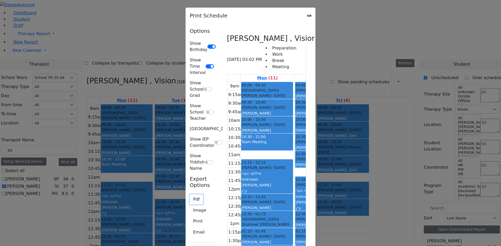
click at [190, 195] on button "Pdf" at bounding box center [196, 200] width 13 height 10
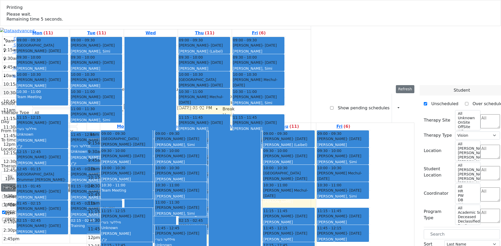
select select "212"
select select "4"
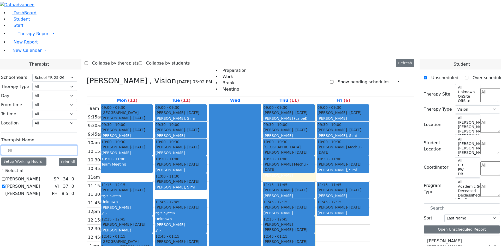
drag, startPoint x: 78, startPoint y: 92, endPoint x: 44, endPoint y: 92, distance: 34.2
click at [44, 92] on div "DashBoard Student Staff Therapy Report Student Old Calendar Report" at bounding box center [250, 219] width 501 height 439
type input "[PERSON_NAME]"
click at [47, 176] on label "[PERSON_NAME] (Footprints) [PERSON_NAME]" at bounding box center [25, 185] width 41 height 19
click at [5, 184] on input "[PERSON_NAME] (Footprints) [PERSON_NAME]" at bounding box center [3, 185] width 3 height 3
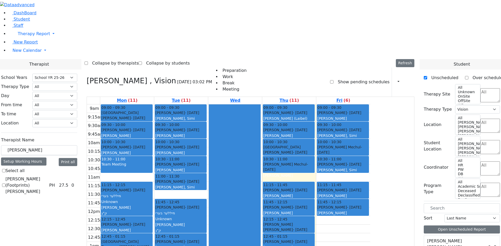
checkbox input "true"
select select "2"
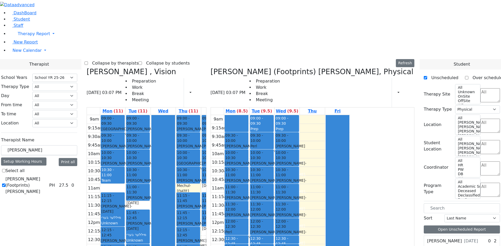
click at [140, 68] on h3 "Bleier Susan , Vision" at bounding box center [131, 72] width 89 height 9
click at [87, 68] on icon at bounding box center [87, 72] width 0 height 9
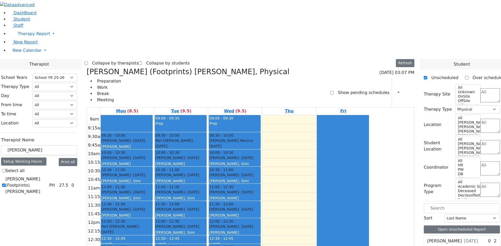
click at [206, 224] on div "[PERSON_NAME] - [DATE] [PERSON_NAME]" at bounding box center [180, 229] width 51 height 11
click at [199, 156] on span "- [DATE]" at bounding box center [192, 158] width 14 height 4
click at [206, 224] on div "[PERSON_NAME] - [DATE] [PERSON_NAME]" at bounding box center [180, 229] width 51 height 11
drag, startPoint x: 239, startPoint y: 90, endPoint x: 232, endPoint y: 145, distance: 55.4
click at [208, 145] on div "09:00 - 09:30 Prep 09:30 - 10:00 [PERSON_NAME] - [DATE] [PERSON_NAME] 10:00 - 1…" at bounding box center [181, 218] width 54 height 207
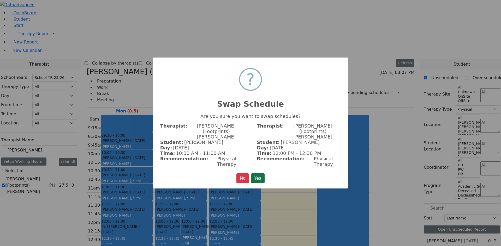
click at [252, 174] on button "Yes" at bounding box center [258, 179] width 14 height 10
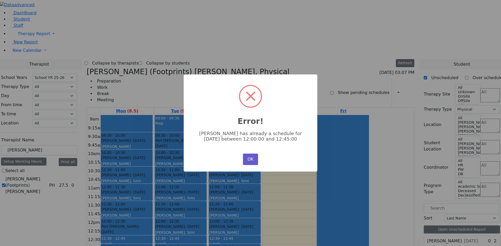
click at [249, 158] on button "OK" at bounding box center [250, 159] width 15 height 11
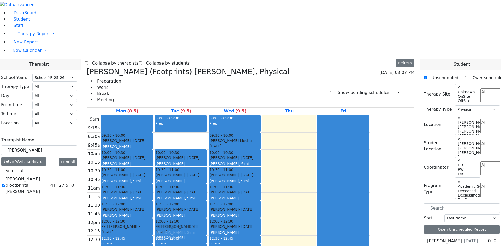
drag, startPoint x: 246, startPoint y: 54, endPoint x: 244, endPoint y: 141, distance: 86.9
click at [208, 141] on div "09:00 - 09:30 Prep 09:30 - 10:00 [PERSON_NAME] - [DATE] [PERSON_NAME] 10:00 - 1…" at bounding box center [181, 218] width 54 height 207
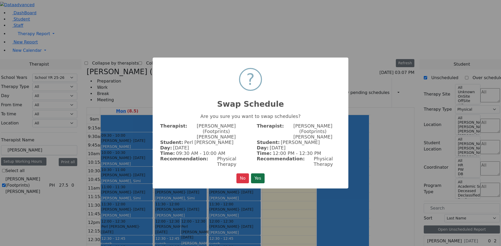
click at [256, 174] on button "Yes" at bounding box center [258, 179] width 14 height 10
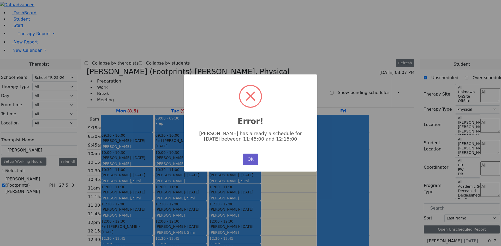
click at [250, 160] on button "OK" at bounding box center [250, 159] width 15 height 11
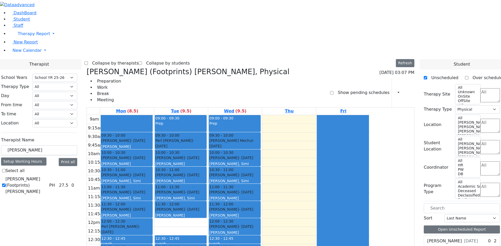
drag, startPoint x: 234, startPoint y: 141, endPoint x: 232, endPoint y: 186, distance: 45.2
click at [208, 186] on div "09:00 - 09:30 Prep 09:30 - 10:00 [PERSON_NAME] - [DATE] [PERSON_NAME] 10:00 - 1…" at bounding box center [181, 218] width 54 height 207
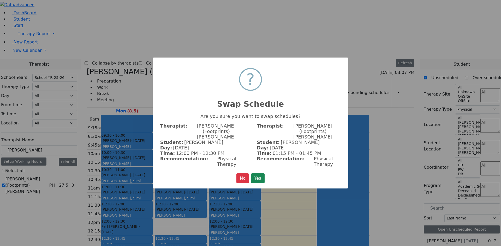
click at [262, 174] on button "Yes" at bounding box center [258, 179] width 14 height 10
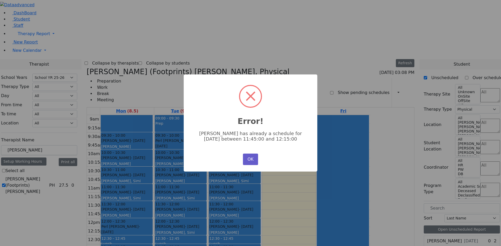
click at [245, 160] on button "OK" at bounding box center [250, 159] width 15 height 11
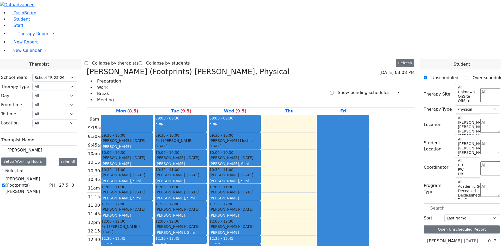
click at [208, 188] on div "09:00 - 09:30 Prep 09:30 - 10:00 [PERSON_NAME] - [DATE] [PERSON_NAME] 10:00 - 1…" at bounding box center [181, 218] width 54 height 207
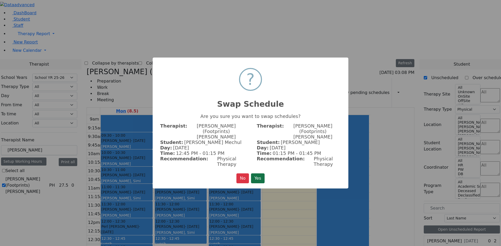
click at [258, 174] on button "Yes" at bounding box center [258, 179] width 14 height 10
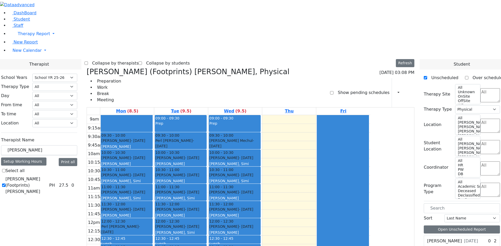
drag, startPoint x: 228, startPoint y: 184, endPoint x: 229, endPoint y: 170, distance: 13.3
click at [208, 168] on div "09:00 - 09:30 Prep 09:30 - 10:00 [PERSON_NAME] - [DATE] [PERSON_NAME] 10:00 - 1…" at bounding box center [181, 218] width 54 height 207
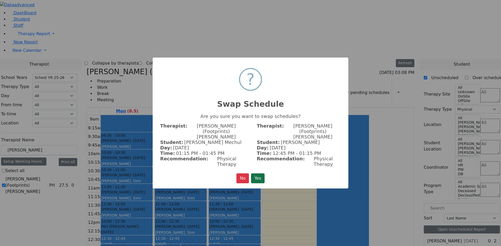
click at [256, 174] on button "Yes" at bounding box center [258, 179] width 14 height 10
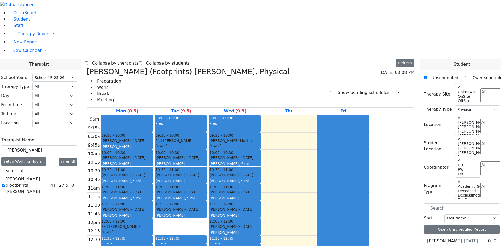
drag, startPoint x: 232, startPoint y: 143, endPoint x: 229, endPoint y: 185, distance: 41.8
click at [208, 185] on div "09:00 - 09:30 Prep 09:30 - 10:00 [PERSON_NAME] - [DATE] [PERSON_NAME] 10:00 - 1…" at bounding box center [181, 218] width 54 height 207
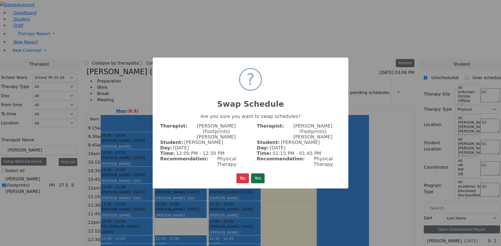
click at [256, 174] on button "Yes" at bounding box center [258, 179] width 14 height 10
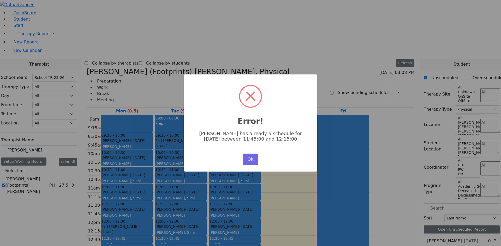
drag, startPoint x: 241, startPoint y: 159, endPoint x: 246, endPoint y: 160, distance: 5.0
click at [242, 159] on div "× Error! Shloime Kahan has already a schedule for Tuesday between 11:45:00 and …" at bounding box center [251, 123] width 134 height 97
click at [246, 161] on button "OK" at bounding box center [250, 159] width 15 height 11
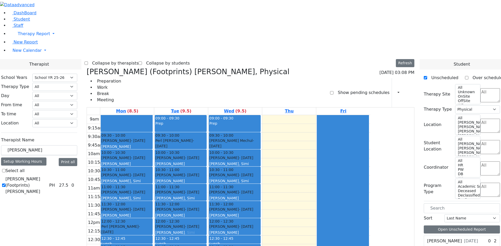
drag, startPoint x: 235, startPoint y: 204, endPoint x: 230, endPoint y: 145, distance: 59.2
click at [208, 145] on div "09:00 - 09:30 Prep 09:30 - 10:00 [PERSON_NAME] - [DATE] [PERSON_NAME] 10:00 - 1…" at bounding box center [181, 218] width 54 height 207
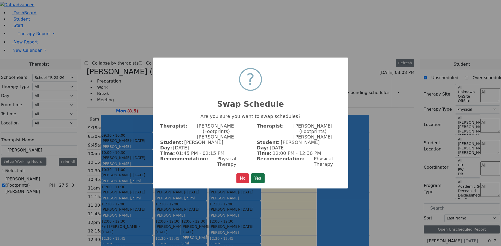
click at [254, 174] on button "Yes" at bounding box center [258, 179] width 14 height 10
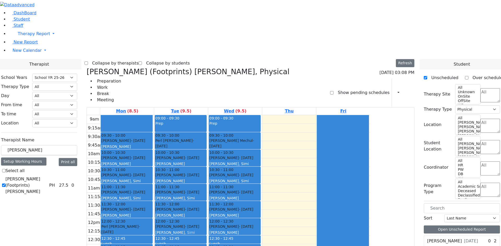
drag, startPoint x: 233, startPoint y: 203, endPoint x: 227, endPoint y: 138, distance: 64.9
click at [208, 142] on div "09:00 - 09:30 Prep 09:30 - 10:00 [PERSON_NAME] - [DATE] [PERSON_NAME] 10:00 - 1…" at bounding box center [181, 218] width 54 height 207
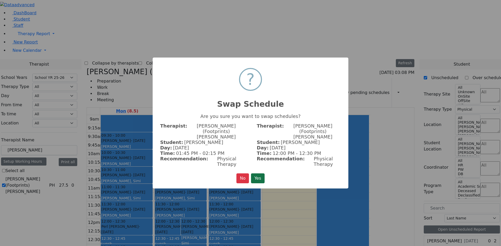
click at [259, 174] on button "Yes" at bounding box center [258, 179] width 14 height 10
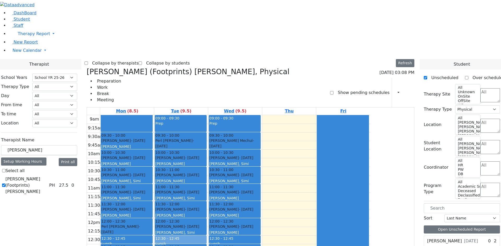
drag, startPoint x: 234, startPoint y: 156, endPoint x: 233, endPoint y: 154, distance: 2.9
click at [208, 154] on div "09:00 - 09:30 Prep 09:30 - 10:00 [PERSON_NAME] - [DATE] [PERSON_NAME] 10:00 - 1…" at bounding box center [181, 218] width 54 height 207
drag, startPoint x: 229, startPoint y: 144, endPoint x: 234, endPoint y: 140, distance: 6.6
click at [208, 140] on div "09:00 - 09:30 Prep 09:30 - 10:00 [PERSON_NAME] - [DATE] [PERSON_NAME] 10:00 - 1…" at bounding box center [181, 218] width 54 height 207
click at [206, 224] on div "[PERSON_NAME] - [DATE] [PERSON_NAME]" at bounding box center [180, 229] width 51 height 11
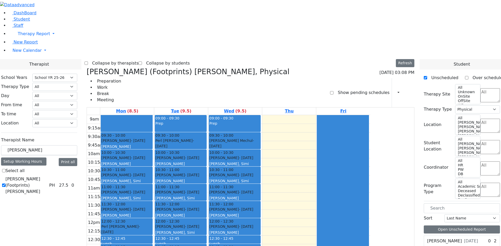
drag, startPoint x: 242, startPoint y: 207, endPoint x: 244, endPoint y: 191, distance: 16.6
click at [208, 191] on div "09:00 - 09:30 Prep 09:30 - 10:00 [PERSON_NAME] - [DATE] [PERSON_NAME] 10:00 - 1…" at bounding box center [181, 218] width 54 height 207
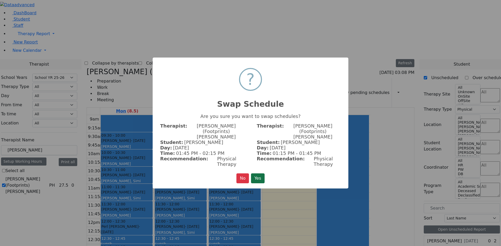
click at [258, 174] on button "Yes" at bounding box center [258, 179] width 14 height 10
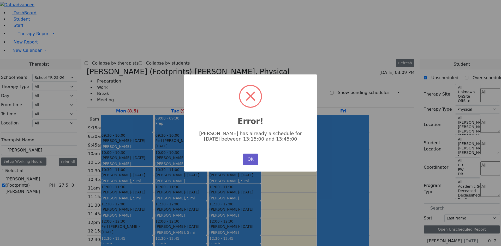
click at [254, 158] on button "OK" at bounding box center [250, 159] width 15 height 11
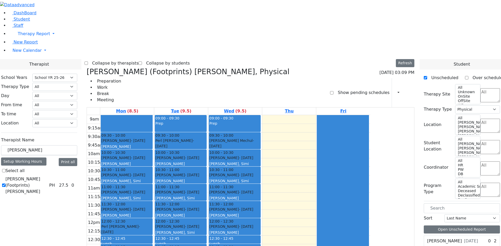
drag, startPoint x: 240, startPoint y: 156, endPoint x: 235, endPoint y: 231, distance: 74.2
click at [208, 231] on div "09:00 - 09:30 Prep 09:30 - 10:00 [PERSON_NAME] - [DATE] [PERSON_NAME] 10:00 - 1…" at bounding box center [181, 218] width 54 height 207
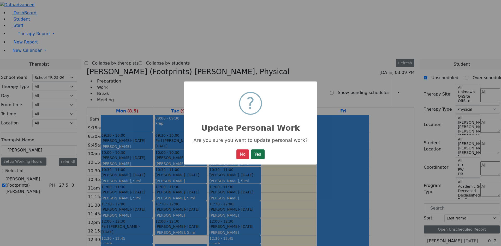
click at [257, 159] on button "Yes" at bounding box center [258, 155] width 14 height 10
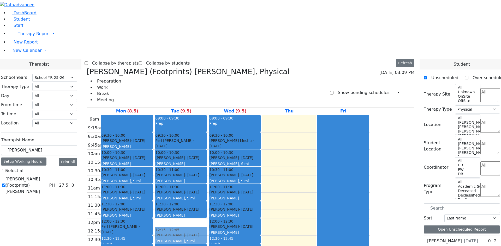
drag, startPoint x: 243, startPoint y: 144, endPoint x: 241, endPoint y: 155, distance: 10.3
click at [208, 155] on div "09:00 - 09:30 Prep 09:30 - 10:00 [PERSON_NAME] - [DATE] [PERSON_NAME] 10:00 - 1…" at bounding box center [181, 218] width 54 height 207
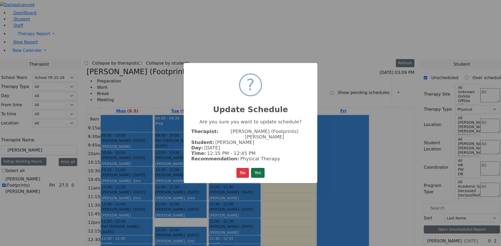
click at [257, 174] on button "Yes" at bounding box center [258, 173] width 14 height 10
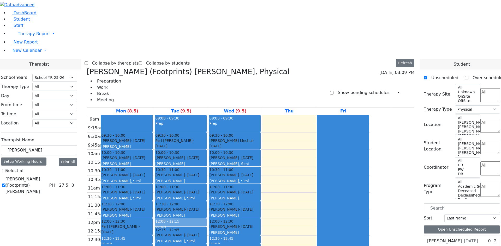
drag, startPoint x: 240, startPoint y: 234, endPoint x: 234, endPoint y: 143, distance: 91.0
click at [208, 138] on div "09:00 - 09:30 Prep 09:30 - 10:00 [PERSON_NAME] - [DATE] [PERSON_NAME] 10:00 - 1…" at bounding box center [181, 218] width 54 height 207
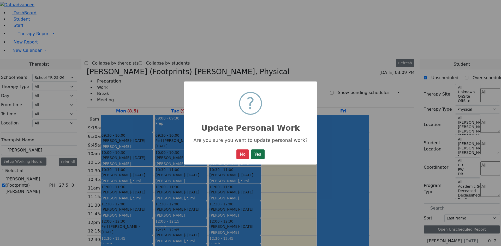
click at [257, 154] on button "Yes" at bounding box center [258, 155] width 14 height 10
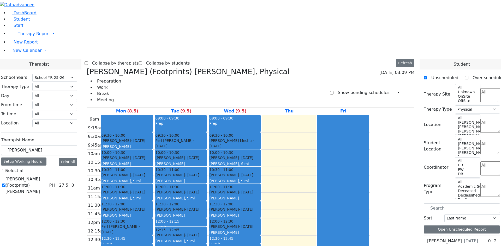
click at [206, 219] on div "12:00 - 12:15" at bounding box center [180, 221] width 51 height 5
click at [206, 233] on div "[PERSON_NAME] - [DATE] [PERSON_NAME]" at bounding box center [180, 238] width 51 height 11
click at [368, 166] on div at bounding box center [342, 218] width 51 height 206
drag, startPoint x: 173, startPoint y: 38, endPoint x: 199, endPoint y: 41, distance: 26.0
click at [152, 115] on div at bounding box center [126, 123] width 51 height 17
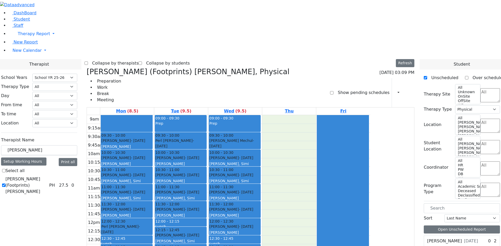
drag, startPoint x: 335, startPoint y: 40, endPoint x: 341, endPoint y: 233, distance: 193.1
click at [341, 233] on div "9am 9:15am 9:30am 9:45am 10am 10:15am 10:30am 10:45am 11am 11:15am 11:30am 11:4…" at bounding box center [228, 218] width 283 height 207
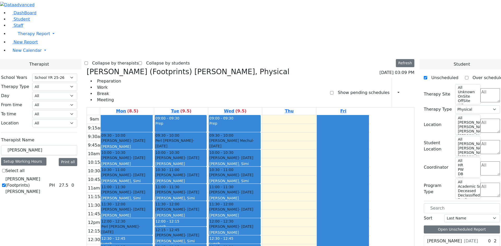
drag, startPoint x: 341, startPoint y: 233, endPoint x: 339, endPoint y: 213, distance: 20.7
drag, startPoint x: 332, startPoint y: 173, endPoint x: 336, endPoint y: 202, distance: 28.4
click at [336, 202] on div "9am 9:15am 9:30am 9:45am 10am 10:15am 10:30am 10:45am 11am 11:15am 11:30am 11:4…" at bounding box center [228, 218] width 283 height 207
click at [330, 168] on div "9am 9:15am 9:30am 9:45am 10am 10:15am 10:30am 10:45am 11am 11:15am 11:30am 11:4…" at bounding box center [228, 218] width 283 height 207
drag, startPoint x: 330, startPoint y: 168, endPoint x: 331, endPoint y: 144, distance: 23.5
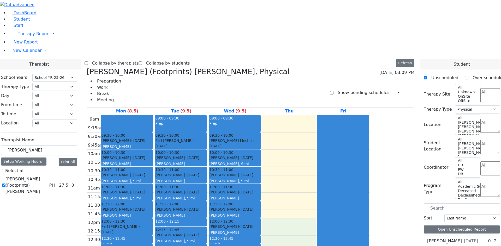
click at [335, 128] on div "9am 9:15am 9:30am 9:45am 10am 10:15am 10:30am 10:45am 11am 11:15am 11:30am 11:4…" at bounding box center [228, 218] width 283 height 207
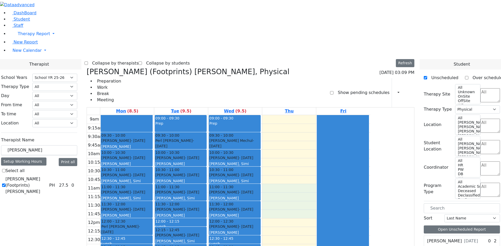
drag, startPoint x: 335, startPoint y: 130, endPoint x: 339, endPoint y: 107, distance: 23.1
click at [334, 115] on div "9am 9:15am 9:30am 9:45am 10am 10:15am 10:30am 10:45am 11am 11:15am 11:30am 11:4…" at bounding box center [228, 218] width 283 height 207
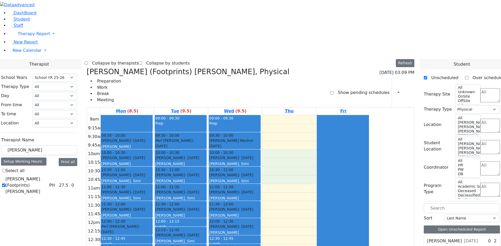
drag, startPoint x: 334, startPoint y: 95, endPoint x: 335, endPoint y: 84, distance: 11.3
click at [331, 115] on div "9am 9:15am 9:30am 9:45am 10am 10:15am 10:30am 10:45am 11am 11:15am 11:30am 11:4…" at bounding box center [228, 218] width 283 height 207
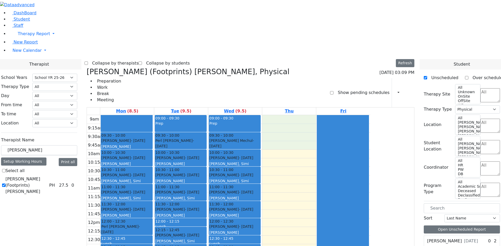
drag, startPoint x: 331, startPoint y: 62, endPoint x: 331, endPoint y: 40, distance: 21.4
click at [331, 115] on div "9am 9:15am 9:30am 9:45am 10am 10:15am 10:30am 10:45am 11am 11:15am 11:30am 11:4…" at bounding box center [228, 218] width 283 height 207
click at [295, 108] on link "Thu" at bounding box center [289, 111] width 11 height 7
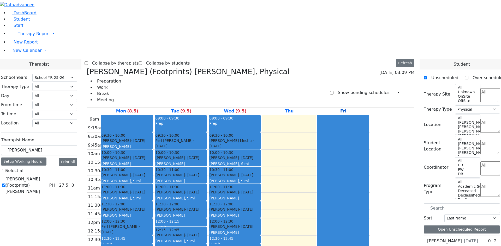
click at [347, 108] on link "Fri" at bounding box center [343, 111] width 8 height 7
drag, startPoint x: 386, startPoint y: 42, endPoint x: 373, endPoint y: 205, distance: 163.0
click at [368, 193] on div at bounding box center [342, 218] width 51 height 206
drag, startPoint x: 304, startPoint y: 238, endPoint x: 304, endPoint y: 229, distance: 9.1
click at [304, 229] on div "9am 9:15am 9:30am 9:45am 10am 10:15am 10:30am 10:45am 11am 11:15am 11:30am 11:4…" at bounding box center [228, 218] width 283 height 207
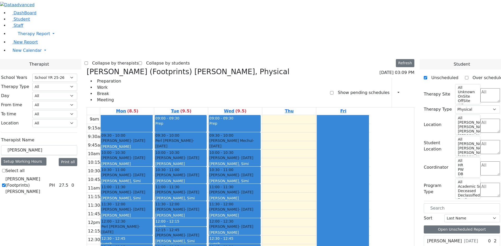
click at [220, 235] on div "9am 9:15am 9:30am 9:45am 10am 10:15am 10:30am 10:45am 11am 11:15am 11:30am 11:4…" at bounding box center [228, 218] width 283 height 207
click at [221, 228] on div "9am 9:15am 9:30am 9:45am 10am 10:15am 10:30am 10:45am 11am 11:15am 11:30am 11:4…" at bounding box center [228, 218] width 283 height 207
drag, startPoint x: 184, startPoint y: 208, endPoint x: 181, endPoint y: 234, distance: 26.0
click at [181, 234] on div "9am 9:15am 9:30am 9:45am 10am 10:15am 10:30am 10:45am 11am 11:15am 11:30am 11:4…" at bounding box center [228, 218] width 283 height 207
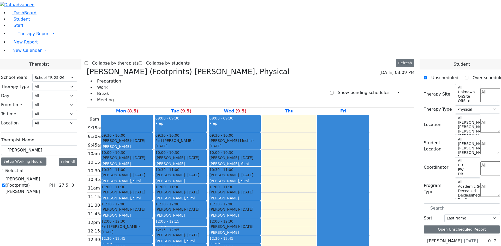
drag, startPoint x: 181, startPoint y: 234, endPoint x: 183, endPoint y: 213, distance: 21.3
click at [139, 108] on link "Mon (8.5)" at bounding box center [127, 111] width 24 height 7
click at [100, 108] on th at bounding box center [93, 112] width 13 height 8
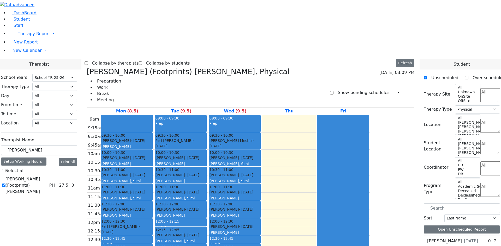
drag, startPoint x: 252, startPoint y: 228, endPoint x: 252, endPoint y: 232, distance: 3.1
click at [252, 236] on div "9am 9:15am 9:30am 9:45am 10am 10:15am 10:30am 10:45am 11am 11:15am 11:30am 11:4…" at bounding box center [228, 218] width 283 height 207
drag, startPoint x: 265, startPoint y: 236, endPoint x: 265, endPoint y: 229, distance: 6.8
click at [265, 229] on div "9am 9:15am 9:30am 9:45am 10am 10:15am 10:30am 10:45am 11am 11:15am 11:30am 11:4…" at bounding box center [228, 218] width 283 height 207
drag, startPoint x: 323, startPoint y: 235, endPoint x: 332, endPoint y: 25, distance: 209.9
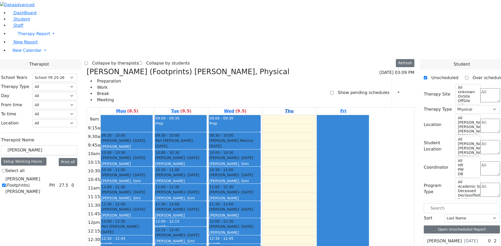
click at [332, 107] on table "Mon (8.5) Tue (9.5) Wed (9.5) Thu Fri 9am 9:15am 9:30am 9:45am 10am 10:15am 10:…" at bounding box center [251, 214] width 328 height 215
drag, startPoint x: 332, startPoint y: 25, endPoint x: 333, endPoint y: 36, distance: 10.7
click at [295, 108] on link "Thu" at bounding box center [289, 111] width 11 height 7
click at [333, 115] on div "9am 9:15am 9:30am 9:45am 10am 10:15am 10:30am 10:45am 11am 11:15am 11:30am 11:4…" at bounding box center [228, 218] width 283 height 207
click at [335, 115] on div "9am 9:15am 9:30am 9:45am 10am 10:15am 10:30am 10:45am 11am 11:15am 11:30am 11:4…" at bounding box center [228, 218] width 283 height 207
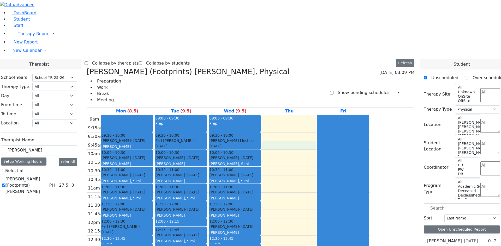
click at [336, 115] on div "9am 9:15am 9:30am 9:45am 10am 10:15am 10:30am 10:45am 11am 11:15am 11:30am 11:4…" at bounding box center [228, 218] width 283 height 207
click at [339, 115] on div "9am 9:15am 9:30am 9:45am 10am 10:15am 10:30am 10:45am 11am 11:15am 11:30am 11:4…" at bounding box center [228, 218] width 283 height 207
drag, startPoint x: 93, startPoint y: 93, endPoint x: 63, endPoint y: 92, distance: 29.7
click at [63, 146] on div "[PERSON_NAME]" at bounding box center [39, 151] width 76 height 10
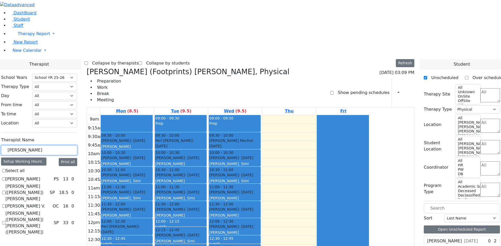
type input "eli"
click at [47, 184] on label "[PERSON_NAME] ([PERSON_NAME]) [PERSON_NAME]" at bounding box center [26, 193] width 42 height 19
click at [5, 191] on input "[PERSON_NAME] ([PERSON_NAME]) [PERSON_NAME]" at bounding box center [3, 192] width 3 height 3
checkbox input "true"
select select "3"
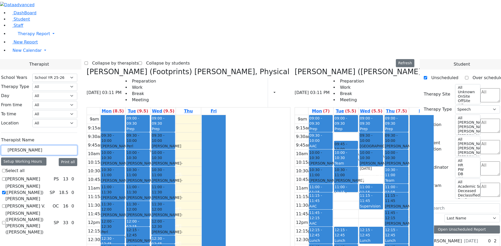
click at [77, 146] on input "eli" at bounding box center [39, 151] width 76 height 10
click at [87, 68] on span at bounding box center [87, 72] width 0 height 9
click at [87, 68] on icon at bounding box center [87, 72] width 0 height 9
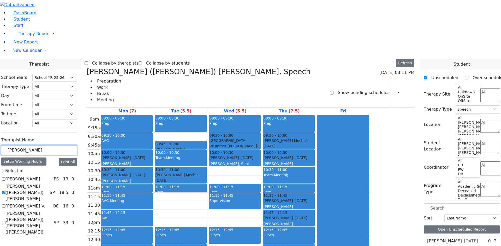
drag, startPoint x: 98, startPoint y: 91, endPoint x: 46, endPoint y: 93, distance: 51.9
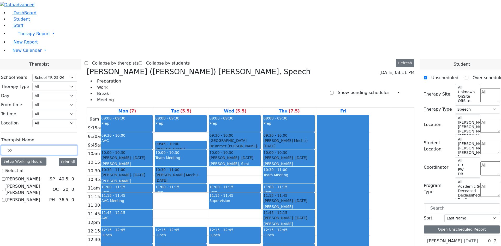
type input "to"
click at [40, 176] on label "[PERSON_NAME]" at bounding box center [22, 179] width 35 height 6
click at [5, 178] on input "[PERSON_NAME]" at bounding box center [3, 179] width 3 height 3
checkbox input "true"
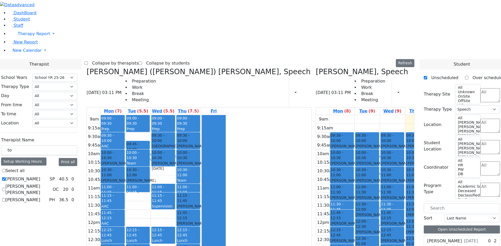
click at [402, 222] on div "9am 9:15am 9:30am 9:45am 10am 10:15am 10:30am 10:45am 11am 11:15am 11:30am 11:4…" at bounding box center [385, 218] width 139 height 207
click at [394, 224] on div "9am 9:15am 9:30am 9:45am 10am 10:15am 10:30am 10:45am 11am 11:15am 11:30am 11:4…" at bounding box center [385, 218] width 139 height 207
click at [386, 216] on div "9am 9:15am 9:30am 9:45am 10am 10:15am 10:30am 10:45am 11am 11:15am 11:30am 11:4…" at bounding box center [385, 218] width 139 height 207
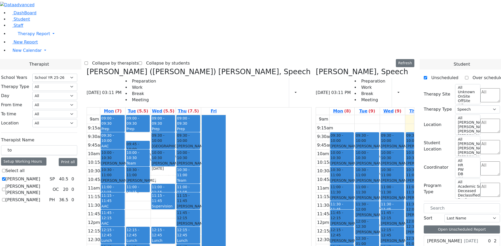
click at [406, 230] on span "- 11/27/2020" at bounding box center [421, 234] width 31 height 9
click at [402, 182] on div "9am 9:15am 9:30am 9:45am 10am 10:15am 10:30am 10:45am 11am 11:15am 11:30am 11:4…" at bounding box center [385, 218] width 139 height 207
click at [403, 167] on div "9am 9:15am 9:30am 9:45am 10am 10:15am 10:30am 10:45am 11am 11:15am 11:30am 11:4…" at bounding box center [385, 218] width 139 height 207
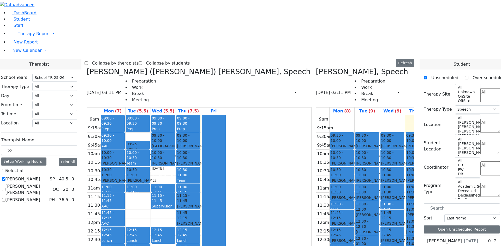
click at [403, 163] on div "9am 9:15am 9:30am 9:45am 10am 10:15am 10:30am 10:45am 11am 11:15am 11:30am 11:4…" at bounding box center [385, 218] width 139 height 207
click at [191, 125] on div "9am 9:15am 9:30am 9:45am 10am 10:15am 10:30am 10:45am 11am 11:15am 11:30am 11:4…" at bounding box center [156, 218] width 139 height 207
click at [191, 136] on div "9am 9:15am 9:30am 9:45am 10am 10:15am 10:30am 10:45am 11am 11:15am 11:30am 11:4…" at bounding box center [156, 218] width 139 height 207
click at [192, 131] on div "9am 9:15am 9:30am 9:45am 10am 10:15am 10:30am 10:45am 11am 11:15am 11:30am 11:4…" at bounding box center [156, 218] width 139 height 207
click at [193, 123] on div "9am 9:15am 9:30am 9:45am 10am 10:15am 10:30am 10:45am 11am 11:15am 11:30am 11:4…" at bounding box center [156, 218] width 139 height 207
